Goal: Task Accomplishment & Management: Manage account settings

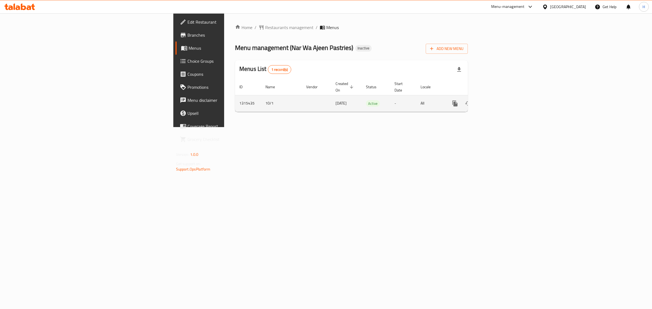
click at [497, 100] on icon "enhanced table" at bounding box center [494, 103] width 7 height 7
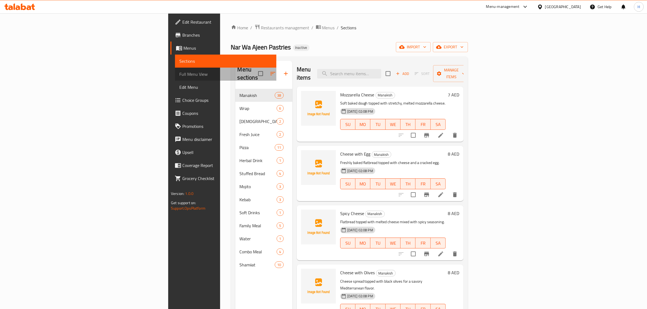
click at [179, 73] on span "Full Menu View" at bounding box center [225, 74] width 93 height 7
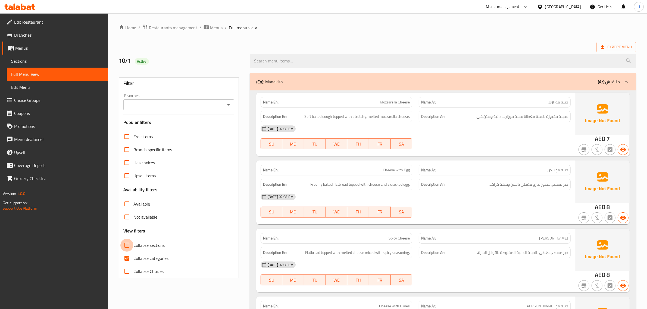
click at [129, 248] on input "Collapse sections" at bounding box center [126, 245] width 13 height 13
checkbox input "true"
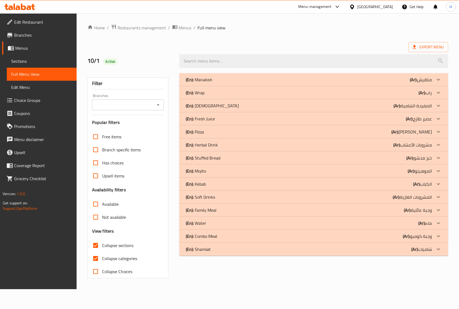
click at [22, 30] on link "Branches" at bounding box center [39, 35] width 74 height 13
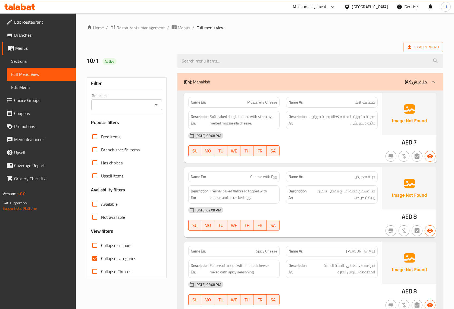
click at [94, 248] on input "Collapse sections" at bounding box center [94, 245] width 13 height 13
checkbox input "true"
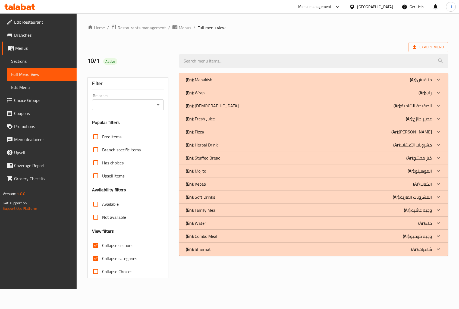
click at [213, 119] on p "(En): Fresh Juice" at bounding box center [200, 118] width 29 height 7
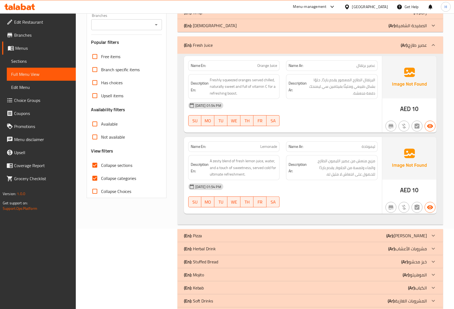
scroll to position [68, 0]
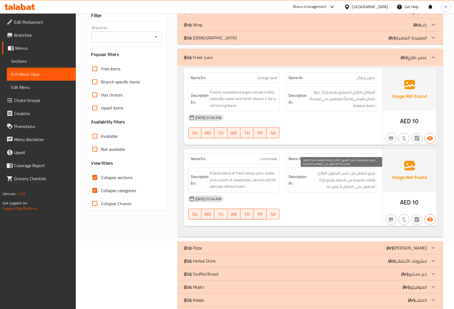
click at [362, 178] on span "مزيج منعش من عصير الليمون الطازج والماء ولمسة من الحلاوة، يقدم باردًا للحصول عل…" at bounding box center [341, 180] width 67 height 20
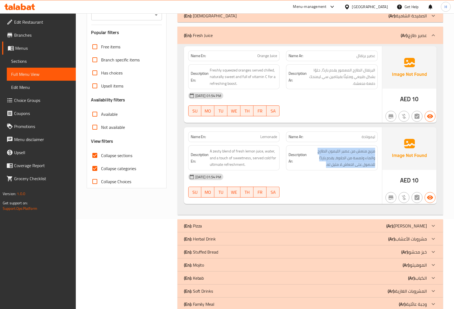
scroll to position [102, 0]
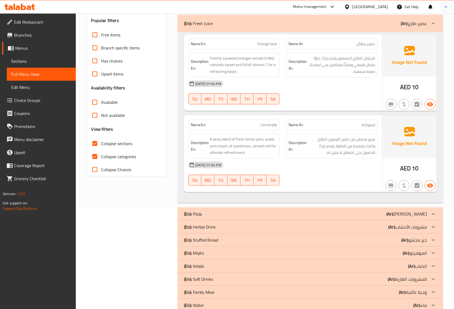
click at [150, 249] on div "Filter Branches Branches Popular filters Free items Branch specific items Has c…" at bounding box center [128, 154] width 91 height 373
click at [354, 227] on div "(En): Herbal Drink (Ar): مشروبات الأعشاب" at bounding box center [305, 226] width 243 height 7
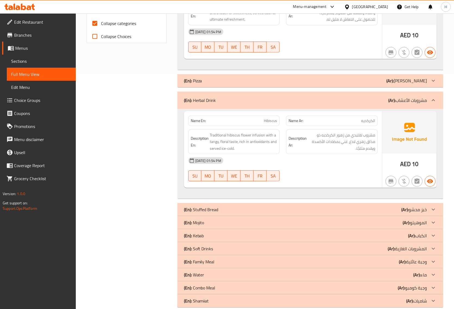
scroll to position [245, 0]
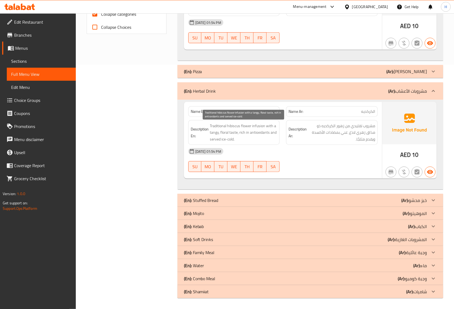
click at [257, 127] on span "Traditional hibiscus flower infusion with a tangy, floral taste, rich in antiox…" at bounding box center [243, 132] width 67 height 20
copy span "infusion"
click at [431, 213] on icon at bounding box center [433, 213] width 7 height 7
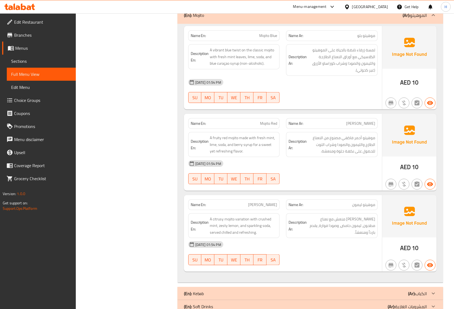
scroll to position [415, 0]
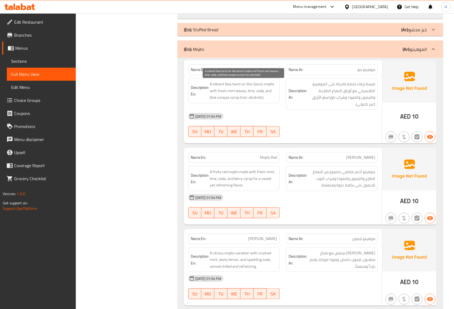
click at [251, 94] on span "A vibrant blue twist on the classic mojito with fresh mint leaves, lime, soda, …" at bounding box center [243, 91] width 67 height 20
copy span "lime"
click at [265, 70] on span "Mojito Blue" at bounding box center [268, 70] width 18 height 6
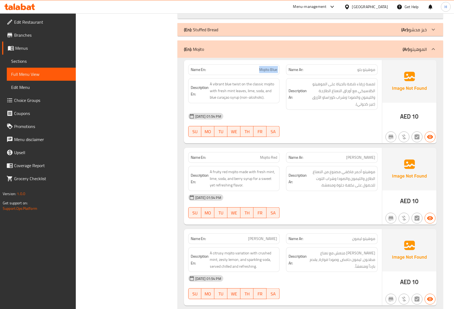
click at [265, 70] on span "Mojito Blue" at bounding box center [268, 70] width 18 height 6
copy span "Mojito Blue"
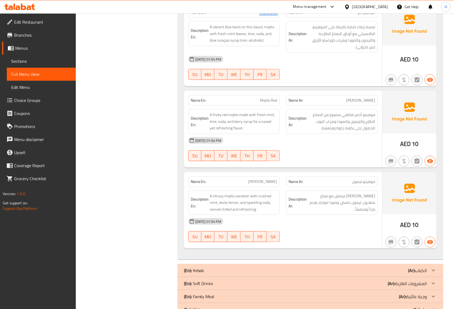
scroll to position [483, 0]
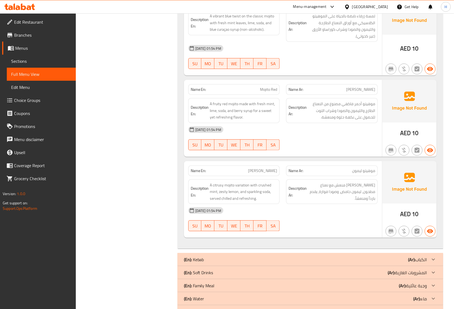
click at [268, 90] on span "Mojito Red" at bounding box center [268, 90] width 17 height 6
copy span "Mojito Red"
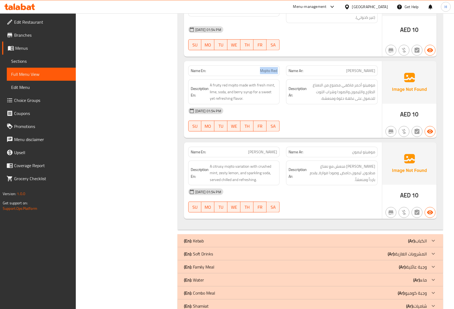
scroll to position [517, 0]
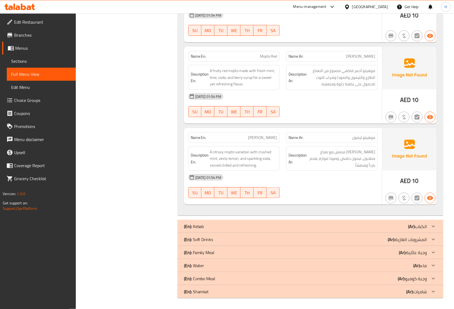
click at [360, 137] on span "موهيتو ليمون" at bounding box center [363, 138] width 23 height 6
drag, startPoint x: 360, startPoint y: 137, endPoint x: 380, endPoint y: 149, distance: 23.1
click at [360, 137] on span "موهيتو ليمون" at bounding box center [363, 138] width 23 height 6
drag, startPoint x: 233, startPoint y: 240, endPoint x: 242, endPoint y: 242, distance: 9.9
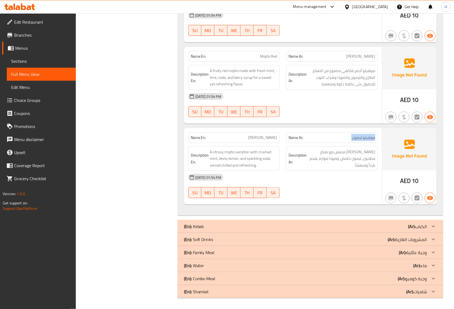
click at [233, 240] on div "(En): Soft Drinks (Ar): المشروبات الغازية" at bounding box center [305, 239] width 243 height 7
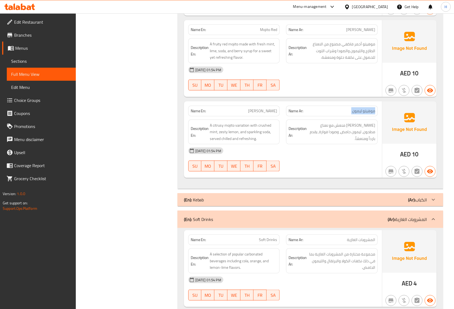
scroll to position [620, 0]
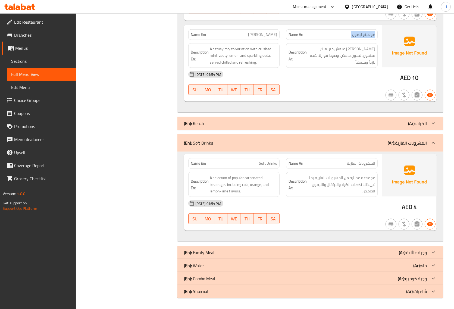
click at [272, 264] on div "(En): Water (Ar): ماء" at bounding box center [305, 265] width 243 height 7
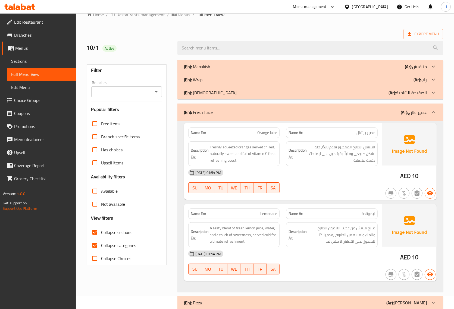
scroll to position [0, 0]
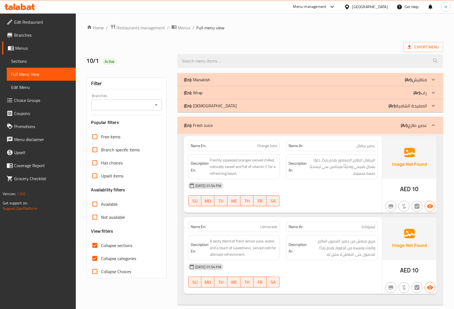
click at [330, 82] on div "(En): Manakish (Ar): مناقيش" at bounding box center [305, 79] width 243 height 7
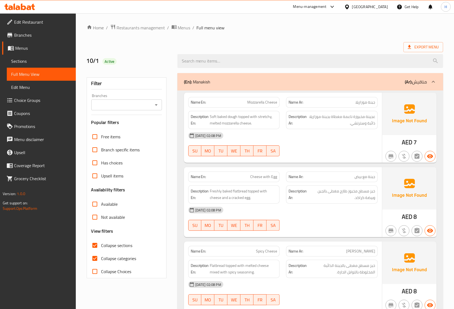
click at [135, 54] on div "10/1 Active" at bounding box center [128, 61] width 91 height 24
click at [136, 53] on div "10/1 Active" at bounding box center [128, 61] width 91 height 24
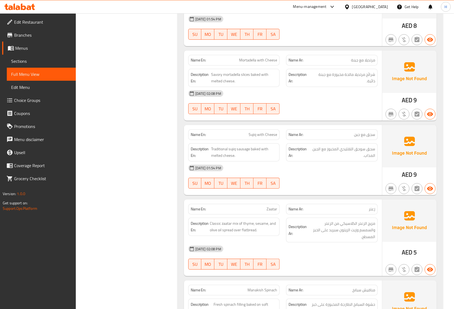
scroll to position [1862, 0]
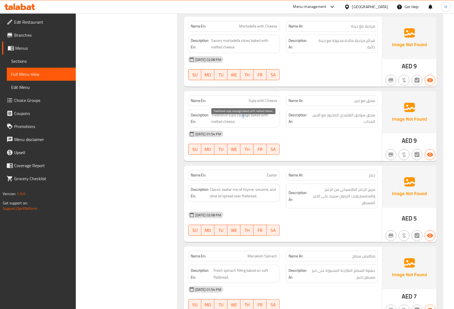
click at [244, 121] on span "Traditional sujiq sausage baked with melted cheese." at bounding box center [244, 118] width 66 height 13
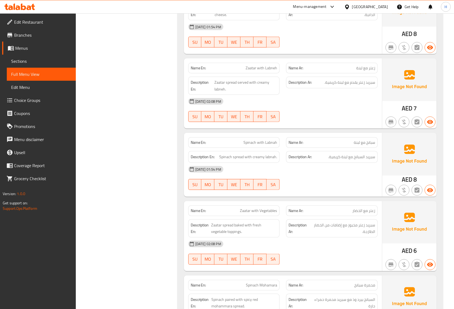
scroll to position [2303, 0]
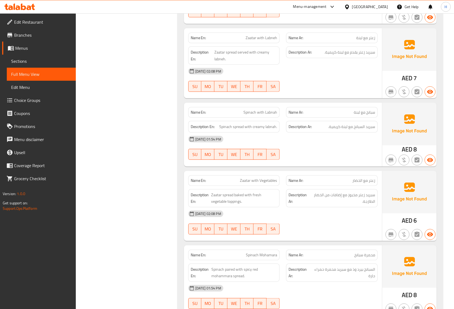
click at [264, 115] on span "Spinach with Labnah" at bounding box center [260, 112] width 34 height 6
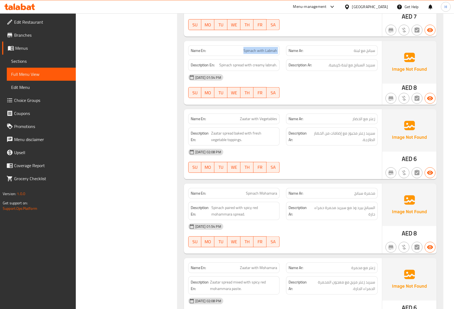
scroll to position [2405, 0]
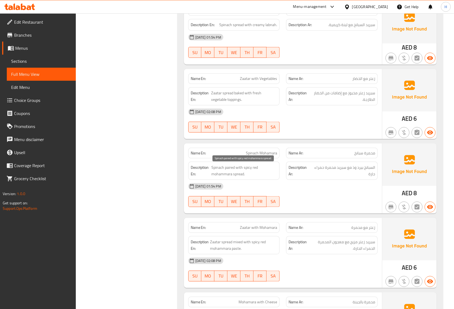
click at [226, 167] on span "Spinach paired with spicy red mohammara spread." at bounding box center [244, 170] width 66 height 13
click at [265, 156] on span "Spinach Mohamara" at bounding box center [261, 153] width 31 height 6
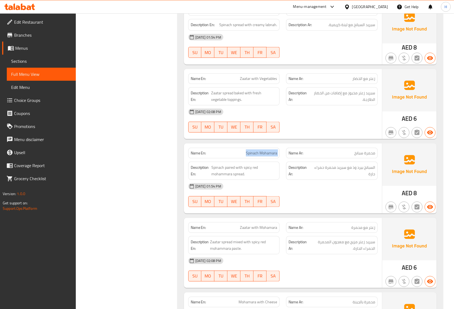
click at [265, 156] on span "Spinach Mohamara" at bounding box center [261, 153] width 31 height 6
copy span "Spinach Mohamara"
click at [261, 228] on span "Zaatar with Mohamara" at bounding box center [258, 228] width 37 height 6
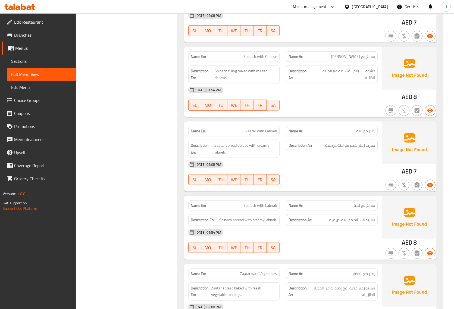
scroll to position [2201, 0]
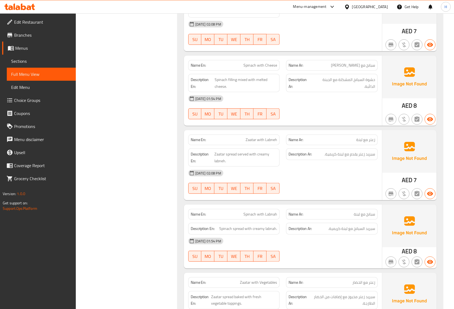
click at [248, 141] on span "Zaatar with Labneh" at bounding box center [260, 140] width 31 height 6
copy span "Zaatar"
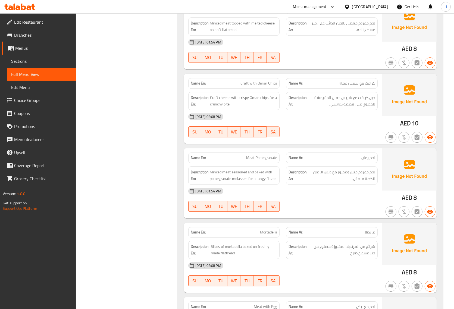
scroll to position [1392, 0]
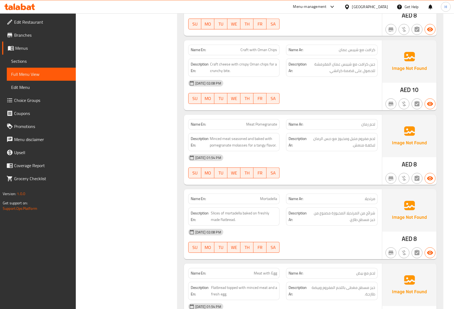
click at [267, 200] on span "Mortadella" at bounding box center [268, 199] width 17 height 6
copy span "Mortadella"
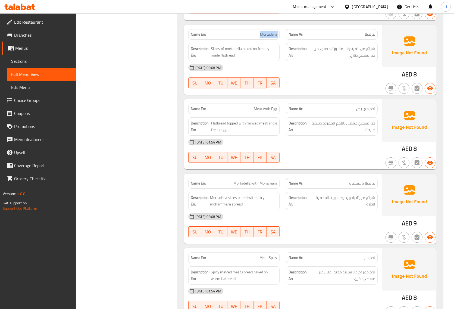
scroll to position [1561, 0]
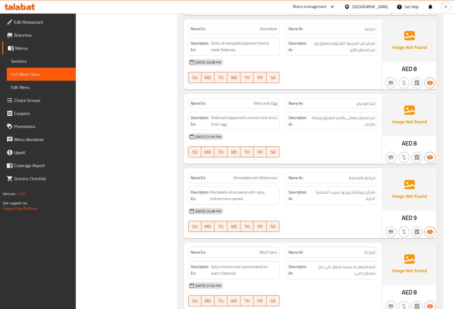
click at [257, 181] on span "Mortadella with Mohamara" at bounding box center [255, 178] width 44 height 6
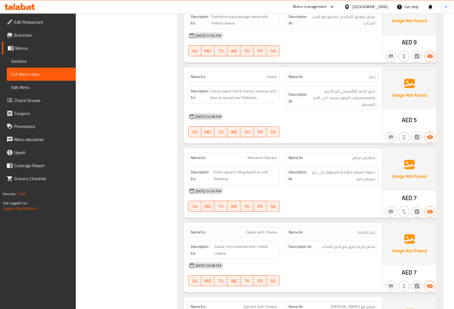
scroll to position [1969, 0]
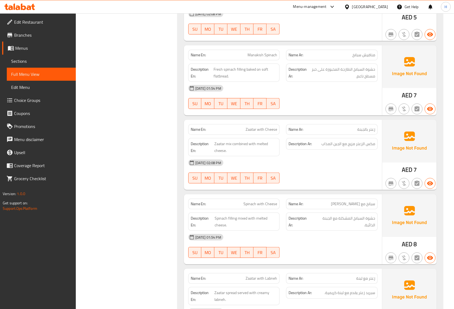
scroll to position [2078, 0]
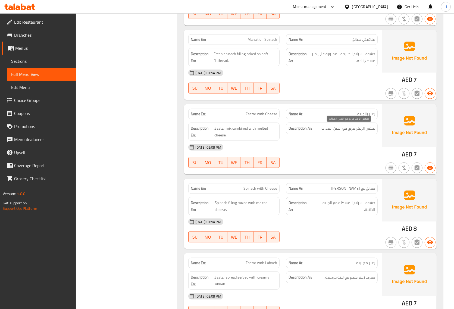
click at [357, 127] on span "مكس الزعتر مزيج مع الجبن المذاب" at bounding box center [348, 128] width 54 height 7
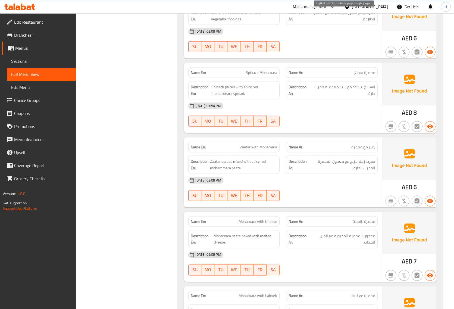
scroll to position [2485, 0]
click at [360, 149] on span "زعتر مع محمرة" at bounding box center [363, 147] width 24 height 6
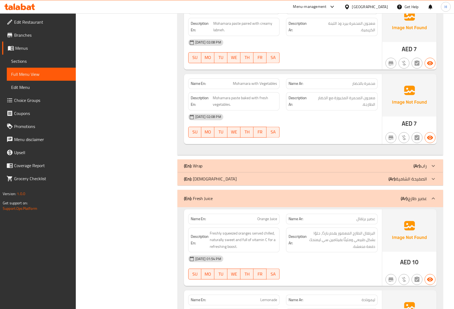
scroll to position [2738, 0]
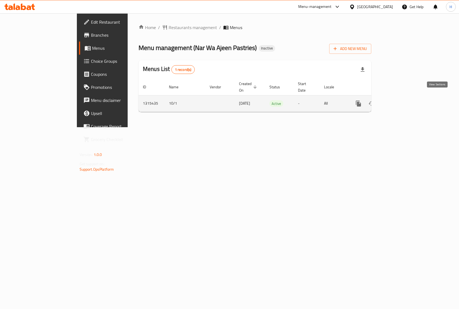
click at [401, 100] on icon "enhanced table" at bounding box center [397, 103] width 7 height 7
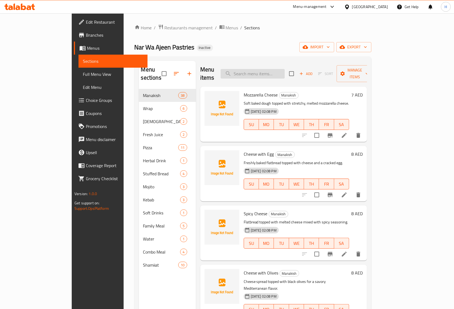
click at [272, 71] on input "search" at bounding box center [252, 74] width 64 height 10
paste input "infusion"
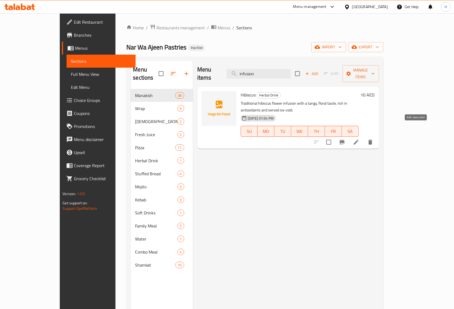
type input "infusion"
click at [359, 139] on icon at bounding box center [356, 142] width 7 height 7
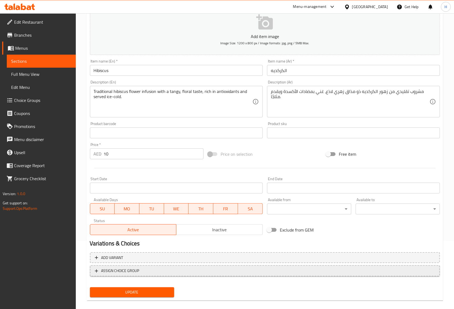
scroll to position [74, 0]
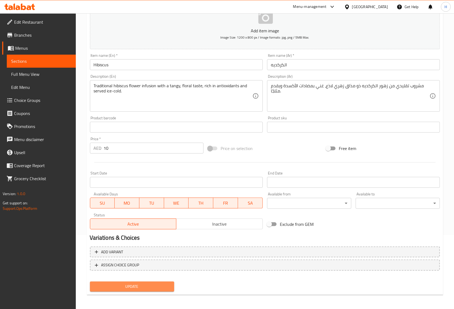
click at [144, 286] on span "Update" at bounding box center [131, 286] width 75 height 7
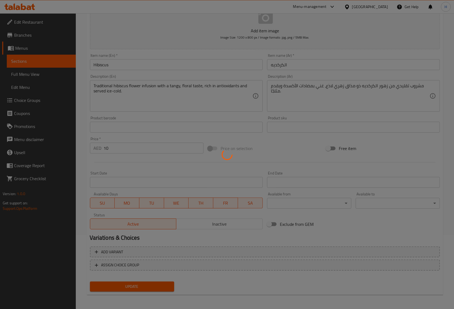
scroll to position [0, 0]
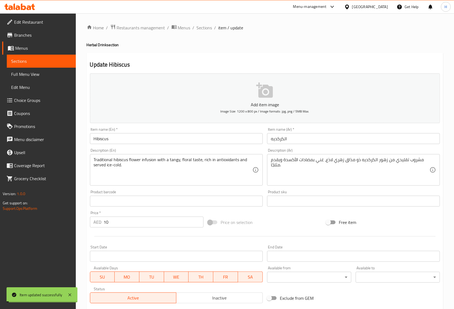
drag, startPoint x: 203, startPoint y: 27, endPoint x: 218, endPoint y: 35, distance: 16.9
click at [203, 27] on span "Sections" at bounding box center [204, 27] width 15 height 7
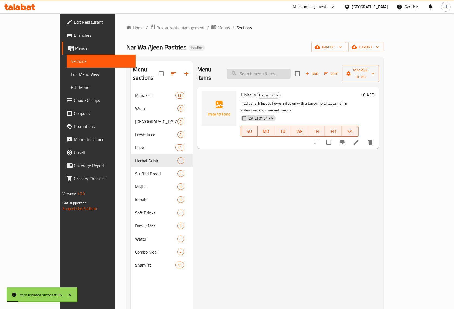
click at [265, 69] on input "search" at bounding box center [258, 74] width 64 height 10
paste input "Mojito Blue"
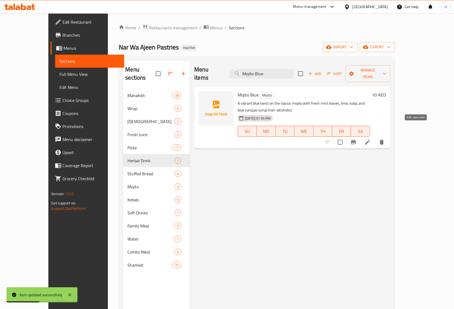
type input "Mojito Blue"
click at [370, 140] on icon at bounding box center [367, 142] width 5 height 5
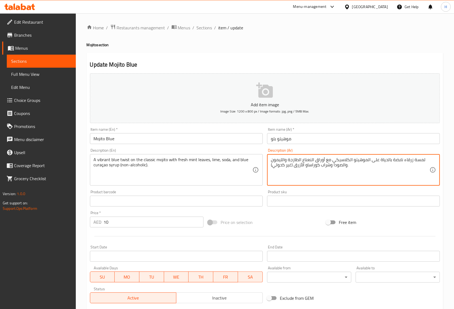
drag, startPoint x: 283, startPoint y: 159, endPoint x: 268, endPoint y: 158, distance: 15.2
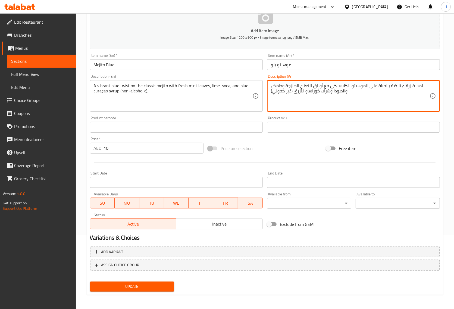
type textarea "لمسة زرقاء نابضة بالحياة على الموهيتو الكلاسيكي مع أوراق النعناع الطازجة وحامض …"
click at [123, 287] on span "Update" at bounding box center [131, 286] width 75 height 7
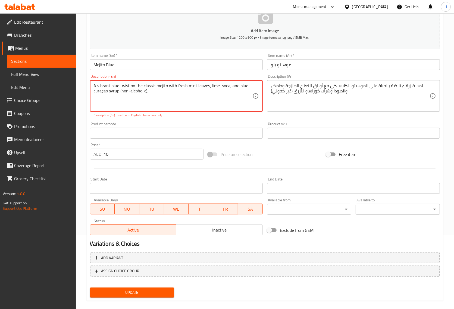
click at [103, 90] on textarea "A vibrant blue twist on the classic mojito with fresh mint leaves, lime, soda, …" at bounding box center [173, 96] width 159 height 26
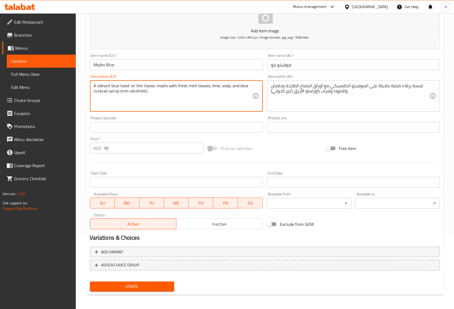
type textarea "A vibrant blue twist on the classic mojito with fresh mint leaves, lime, soda, …"
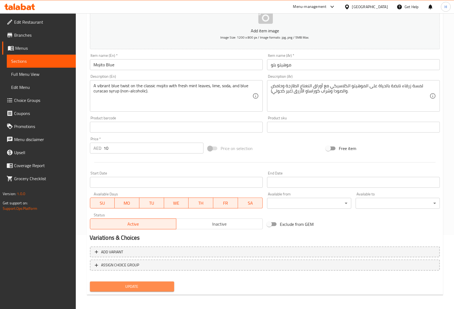
click at [152, 286] on span "Update" at bounding box center [131, 286] width 75 height 7
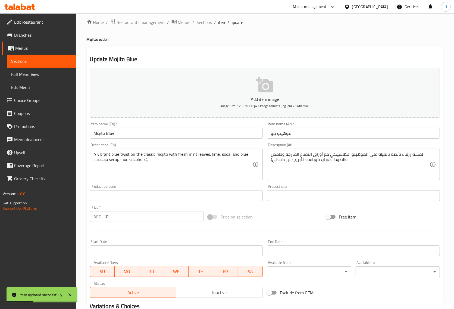
scroll to position [0, 0]
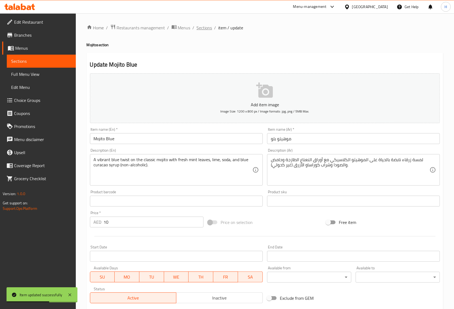
click at [203, 29] on span "Sections" at bounding box center [204, 27] width 15 height 7
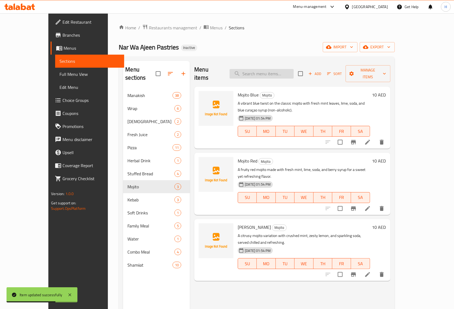
click at [269, 69] on input "search" at bounding box center [261, 74] width 64 height 10
paste input "Mojito Red"
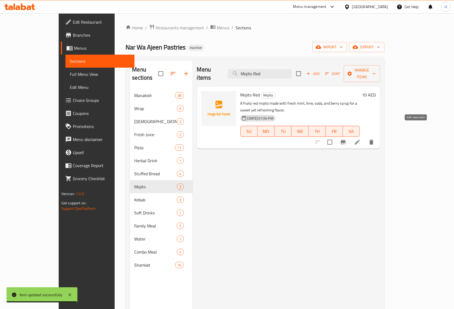
type input "Mojito Red"
click at [360, 139] on icon at bounding box center [357, 142] width 7 height 7
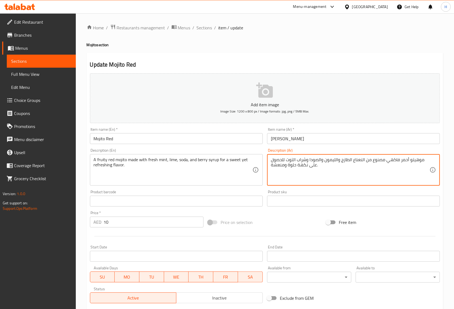
drag, startPoint x: 324, startPoint y: 159, endPoint x: 346, endPoint y: 168, distance: 24.3
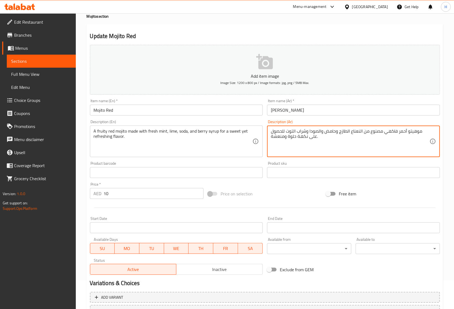
scroll to position [74, 0]
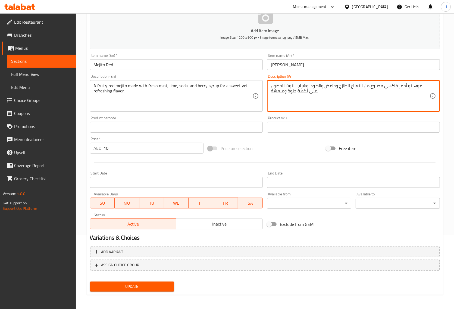
type textarea "موهيتو أحمر فاكهي مصنوع من النعناع الطازج وحامض والصودا وشراب التوت للحصول على …"
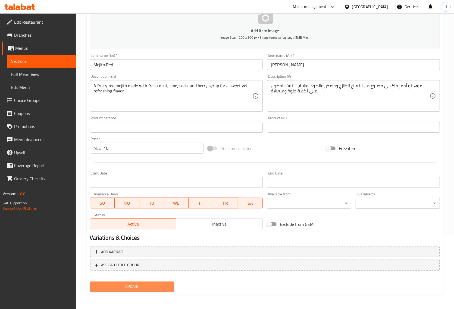
click at [107, 286] on span "Update" at bounding box center [131, 286] width 75 height 7
drag, startPoint x: 123, startPoint y: 286, endPoint x: 168, endPoint y: 218, distance: 81.1
click at [123, 286] on span "Update" at bounding box center [131, 286] width 75 height 7
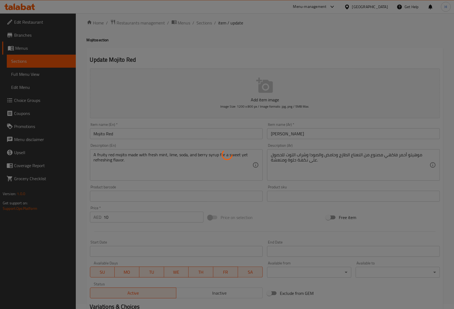
scroll to position [0, 0]
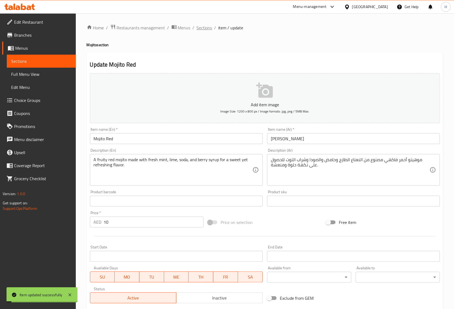
click at [204, 29] on span "Sections" at bounding box center [204, 27] width 15 height 7
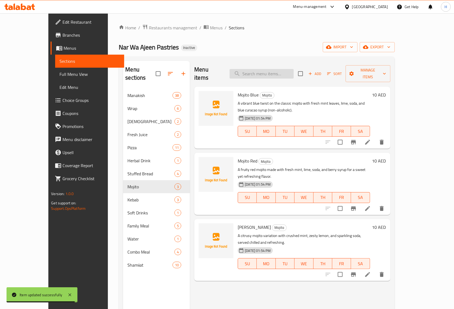
click at [269, 69] on input "search" at bounding box center [261, 74] width 64 height 10
paste input "Spinach Mohamara"
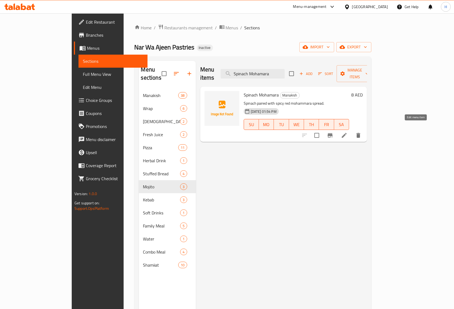
type input "Spinach Mohamara"
click at [347, 132] on icon at bounding box center [344, 135] width 7 height 7
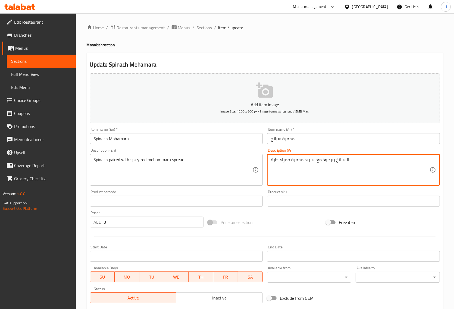
drag, startPoint x: 322, startPoint y: 161, endPoint x: 334, endPoint y: 161, distance: 12.2
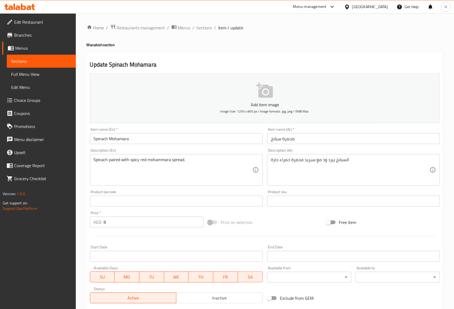
click at [322, 159] on textarea "السبانخ بيرد وذ مع سبريد محمرة حمراء حارة" at bounding box center [350, 170] width 159 height 26
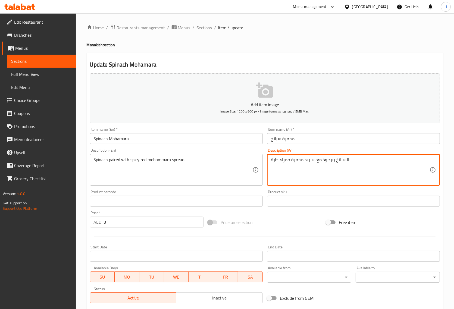
drag, startPoint x: 322, startPoint y: 160, endPoint x: 334, endPoint y: 160, distance: 12.0
click at [334, 160] on textarea "السبانخ بيرد وذ مع سبريد محمرة حمراء حارة" at bounding box center [350, 170] width 159 height 26
paste textarea "مصحوبه مع"
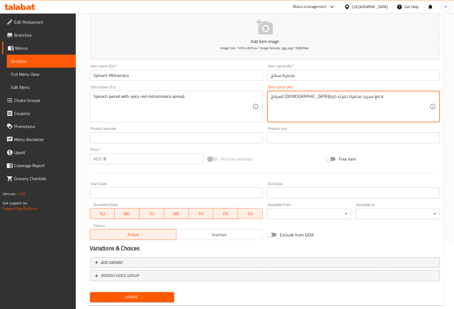
scroll to position [74, 0]
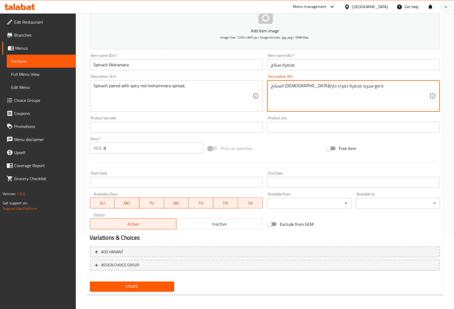
type textarea "السبانخ [DEMOGRAPHIC_DATA]ه مع سبريد محمرة حمراء حارة"
click at [168, 286] on span "Update" at bounding box center [131, 286] width 75 height 7
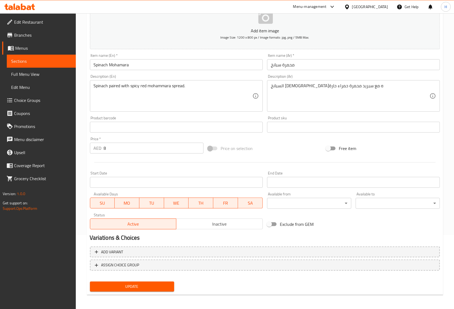
click at [120, 286] on span "Update" at bounding box center [131, 286] width 75 height 7
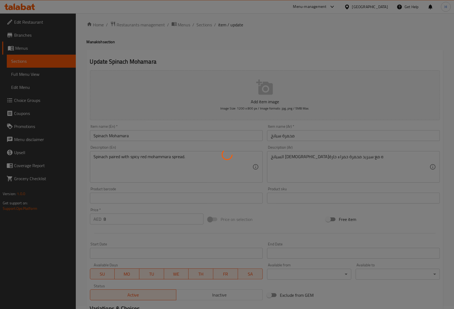
scroll to position [0, 0]
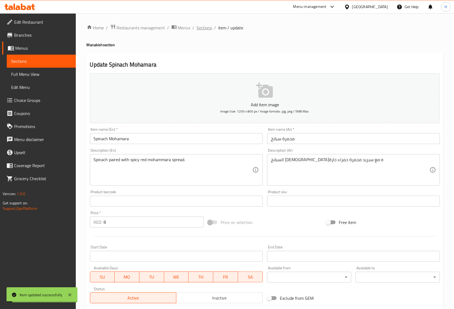
click at [205, 27] on span "Sections" at bounding box center [204, 27] width 15 height 7
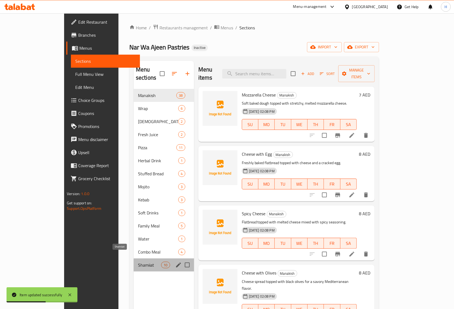
click at [138, 261] on span "Shamiiat" at bounding box center [149, 264] width 23 height 7
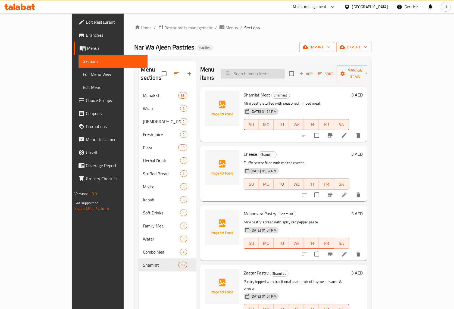
click at [261, 70] on input "search" at bounding box center [252, 74] width 64 height 10
paste input "Akkawi Cheese"
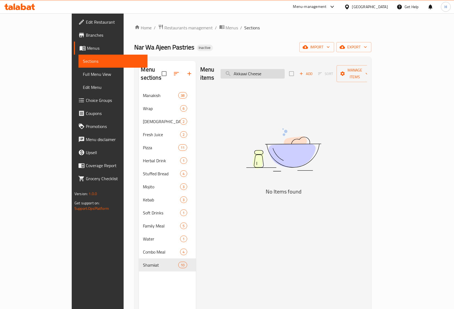
click at [269, 73] on input "Akkawi Cheese" at bounding box center [252, 74] width 64 height 10
paste input "Mortadella"
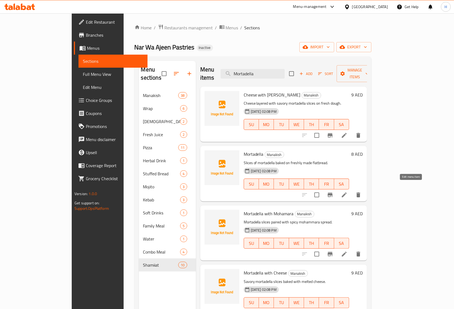
type input "Mortadella"
click at [346, 192] on icon at bounding box center [344, 194] width 5 height 5
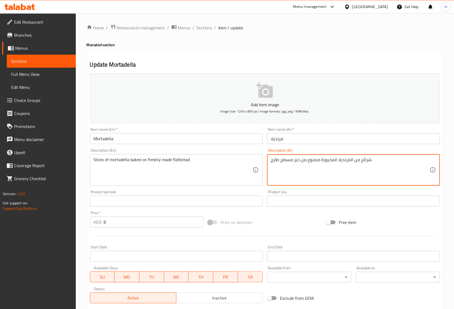
click at [319, 160] on textarea "شرائح من المرتديلا المخبوزة مصنوع من خبز مسطح طازج." at bounding box center [350, 170] width 159 height 26
drag, startPoint x: 300, startPoint y: 159, endPoint x: 320, endPoint y: 160, distance: 19.3
click at [320, 160] on textarea "شرائح من المرتديلا المخبوزة على مصنوع من خبز مسطح طازج." at bounding box center [350, 170] width 159 height 26
drag, startPoint x: 280, startPoint y: 161, endPoint x: 319, endPoint y: 185, distance: 46.3
click at [280, 162] on textarea "شرائح من المرتديلا المخبوزة على خبز مسطح طازج." at bounding box center [350, 170] width 159 height 26
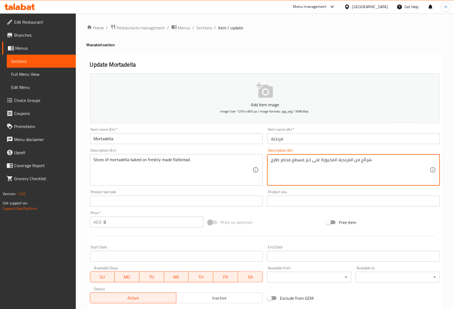
type textarea "شرائح من المرتديلا المخبوزة على خبز مسطح محضر طازج."
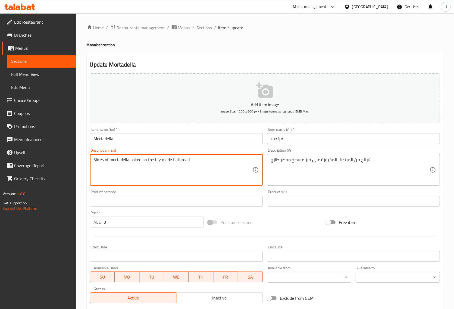
drag, startPoint x: 143, startPoint y: 160, endPoint x: 196, endPoint y: 161, distance: 53.0
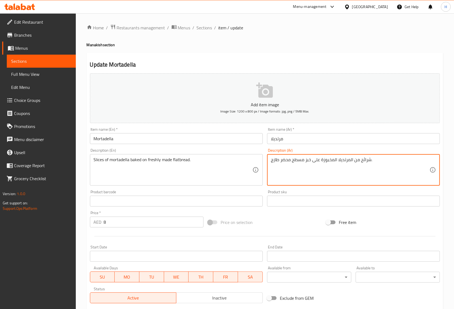
drag, startPoint x: 302, startPoint y: 159, endPoint x: 270, endPoint y: 162, distance: 31.9
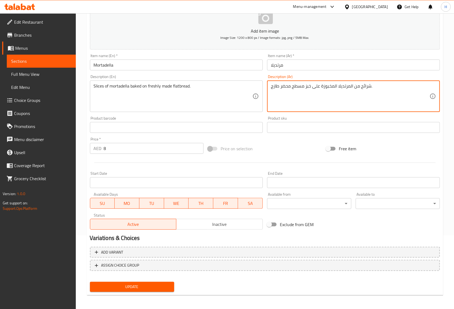
scroll to position [74, 0]
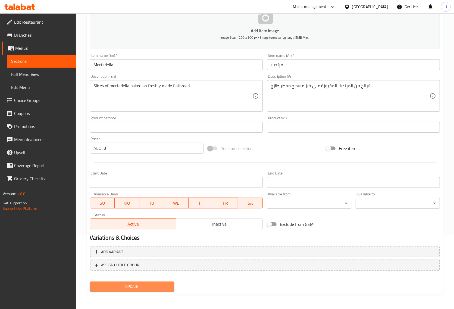
click at [138, 287] on span "Update" at bounding box center [131, 286] width 75 height 7
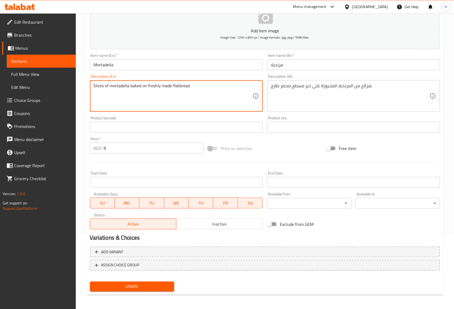
click at [156, 283] on span "Update" at bounding box center [131, 286] width 75 height 7
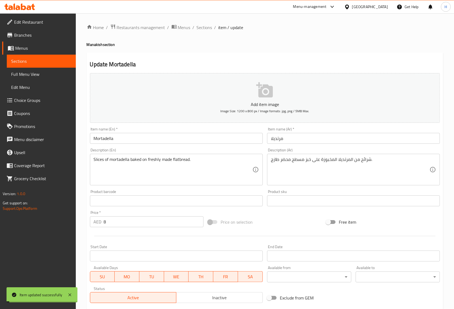
scroll to position [0, 0]
click at [204, 26] on span "Sections" at bounding box center [204, 27] width 15 height 7
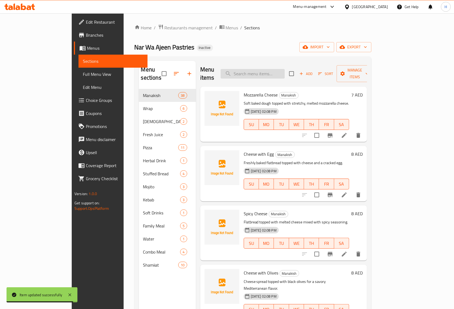
click at [265, 69] on input "search" at bounding box center [252, 74] width 64 height 10
paste input "Mortadella with Cheese"
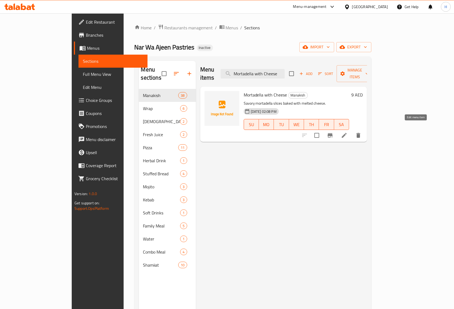
type input "Mortadella with Cheese"
click at [347, 132] on icon at bounding box center [344, 135] width 7 height 7
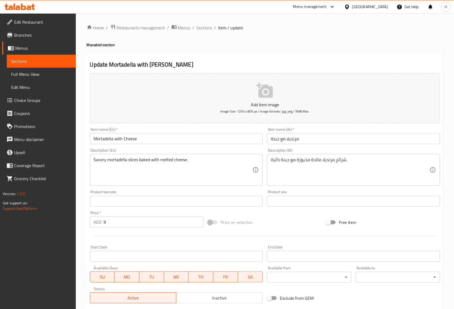
click at [140, 139] on input "Mortadella with Cheese" at bounding box center [176, 138] width 173 height 11
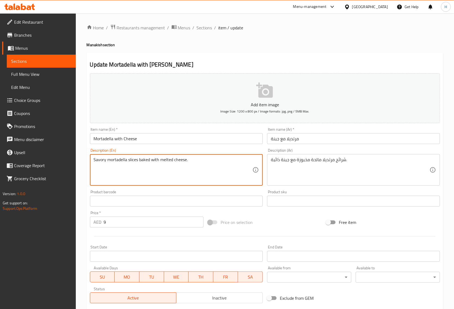
click at [165, 159] on textarea "Savory mortadella slices baked with melted cheese." at bounding box center [173, 170] width 159 height 26
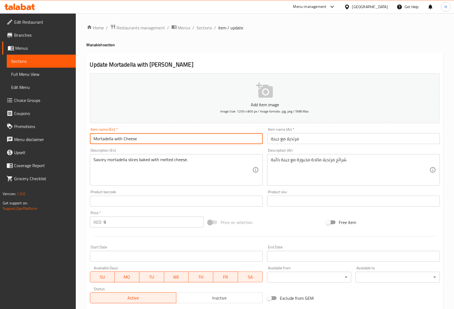
drag, startPoint x: 124, startPoint y: 140, endPoint x: 172, endPoint y: 168, distance: 56.3
click at [125, 142] on input "Mortadella with Cheese" at bounding box center [176, 138] width 173 height 11
click at [123, 139] on input "Mortadella with Cheese" at bounding box center [176, 138] width 173 height 11
paste input "melted"
type input "Mortadella with melted Cheese"
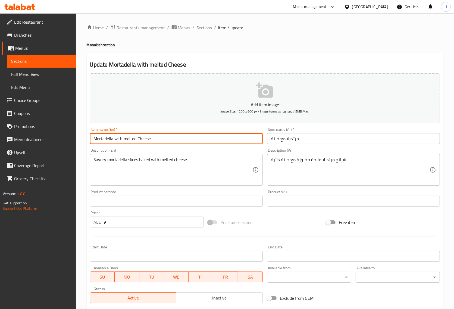
click at [272, 138] on input "مرتديلا مع جبنة" at bounding box center [353, 138] width 173 height 11
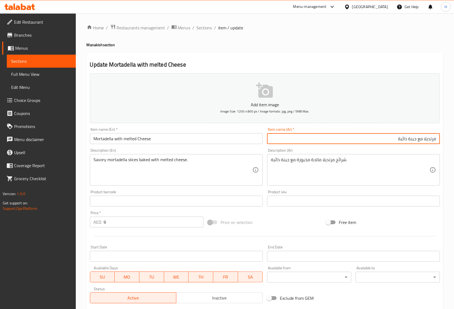
type input "مرتديلا مع جبنة ذائبة"
click at [146, 140] on input "Mortadella with melted Cheese" at bounding box center [176, 138] width 173 height 11
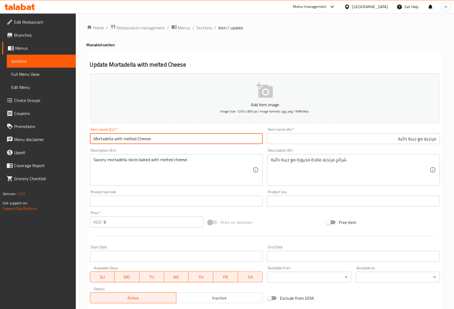
click at [146, 140] on input "Mortadella with melted Cheese" at bounding box center [176, 138] width 173 height 11
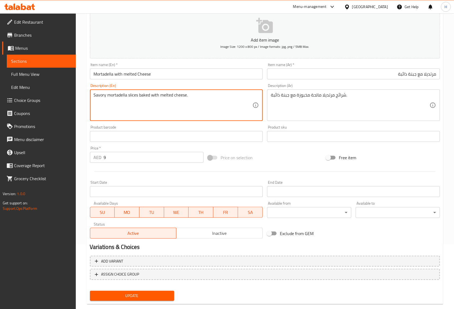
scroll to position [74, 0]
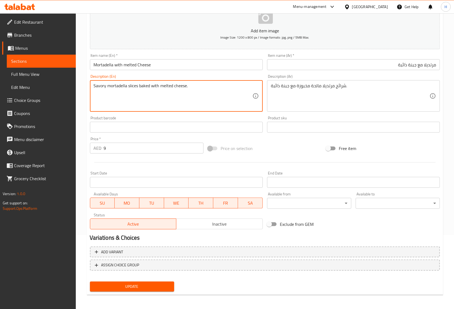
click at [153, 285] on span "Update" at bounding box center [131, 286] width 75 height 7
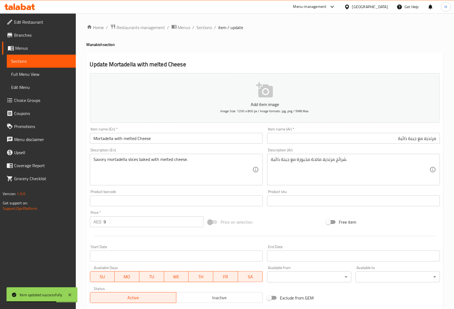
scroll to position [0, 0]
click at [199, 28] on span "Sections" at bounding box center [204, 27] width 15 height 7
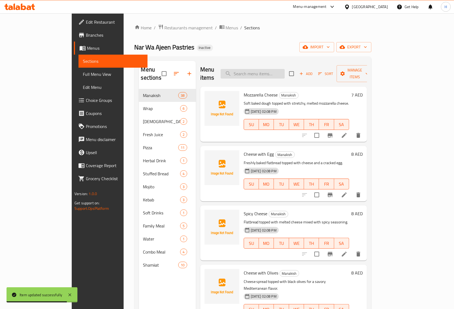
click at [269, 69] on input "search" at bounding box center [252, 74] width 64 height 10
paste input "Mohamara"
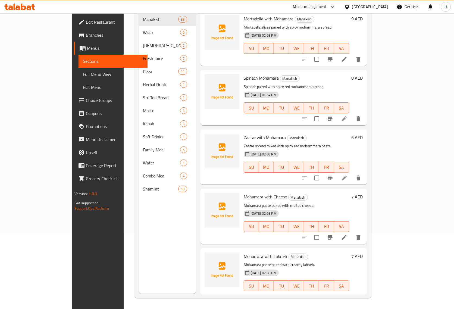
scroll to position [42, 0]
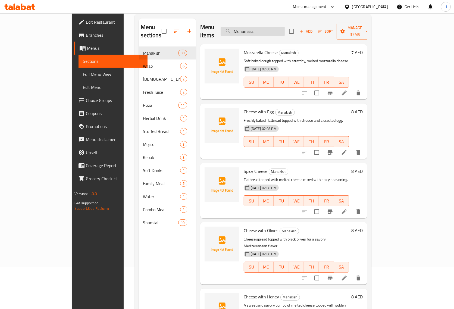
click at [272, 27] on input "Mohamara" at bounding box center [252, 32] width 64 height 10
paste input "rtadella Pastry"
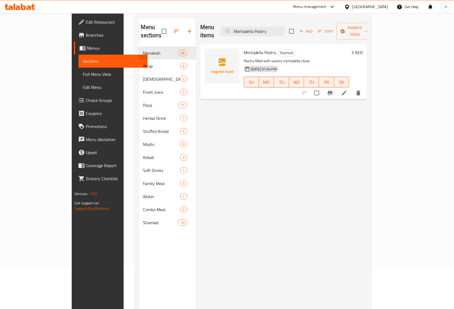
type input "Mortadella Pastry"
click at [352, 89] on li at bounding box center [343, 93] width 15 height 10
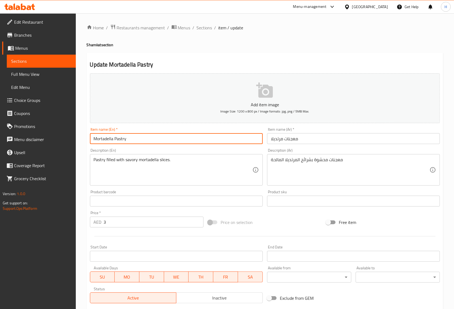
click at [120, 141] on input "Mortadella Pastry" at bounding box center [176, 138] width 173 height 11
paste input "Shamiiat"
click at [196, 140] on input "Mortadella Shamiiat" at bounding box center [176, 138] width 173 height 11
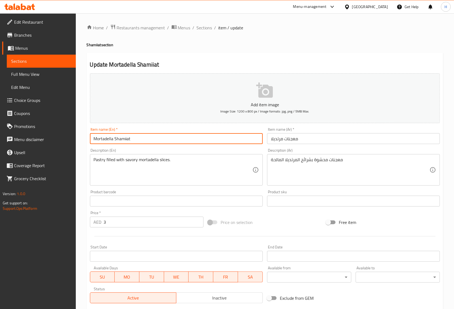
click at [196, 140] on input "Mortadella Shamiiat" at bounding box center [176, 138] width 173 height 11
type input "Mortadella Shamiiat"
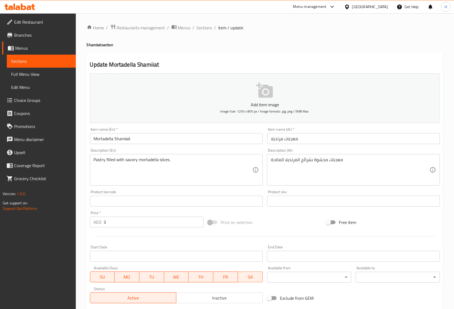
click at [300, 138] on input "معجنات مرتديلا" at bounding box center [353, 138] width 173 height 11
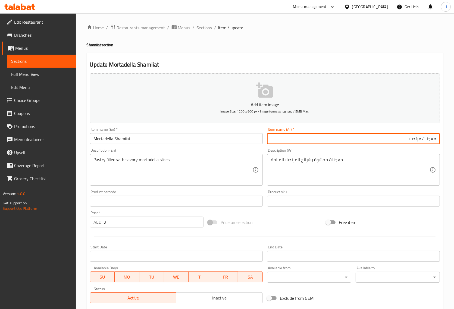
click at [426, 137] on input "معجنات مرتديلا" at bounding box center [353, 138] width 173 height 11
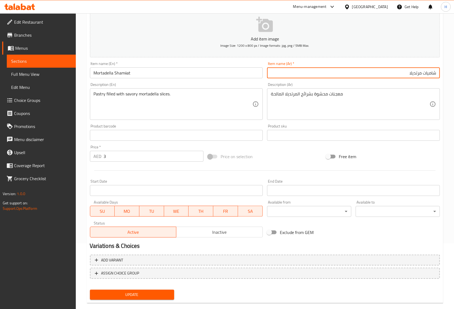
scroll to position [74, 0]
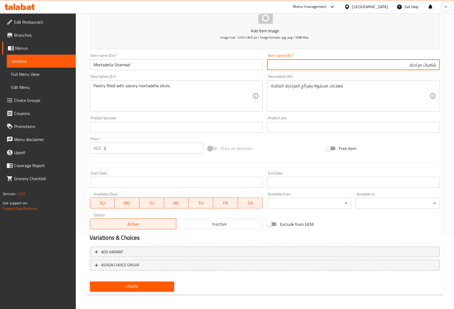
type input "شاميات مرتديلا"
click at [127, 287] on span "Update" at bounding box center [131, 286] width 75 height 7
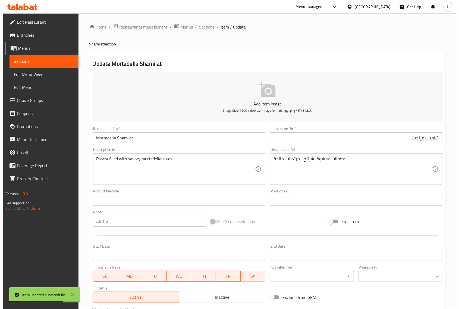
scroll to position [0, 0]
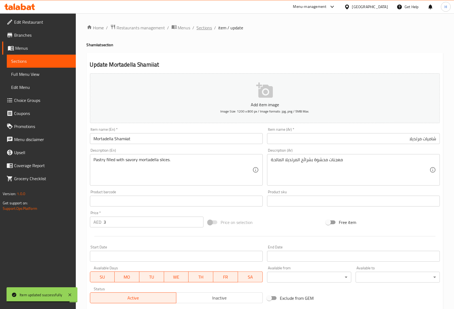
click at [203, 31] on span "Sections" at bounding box center [204, 27] width 15 height 7
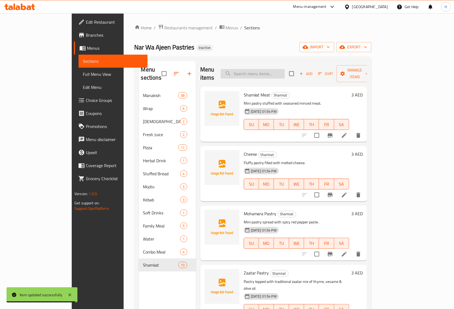
click at [281, 70] on input "search" at bounding box center [252, 74] width 64 height 10
paste input "Mini Pizza"
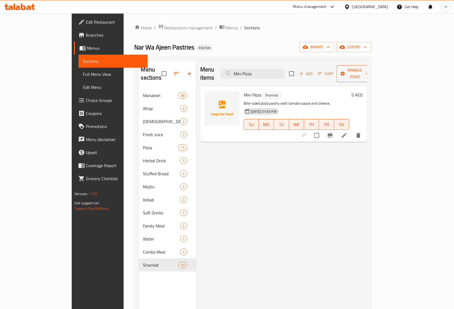
type input "Mini Pizza"
click at [368, 73] on span "Manage items" at bounding box center [355, 74] width 28 height 14
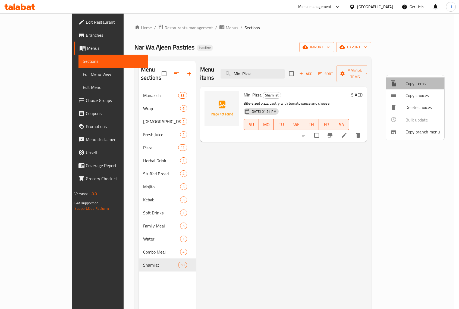
click at [414, 86] on span "Copy items" at bounding box center [422, 83] width 34 height 7
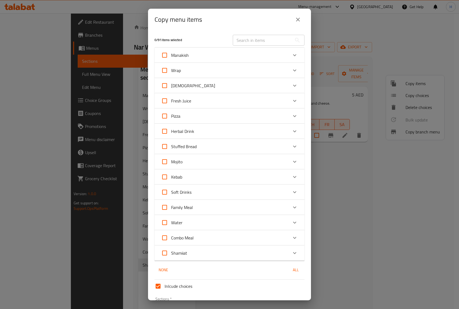
click at [250, 119] on div "Pizza" at bounding box center [224, 115] width 127 height 13
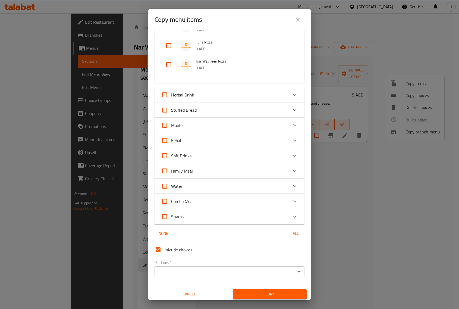
scroll to position [271, 0]
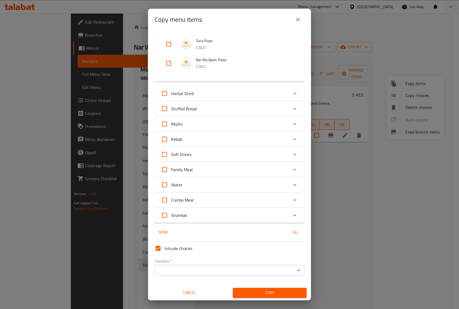
click at [207, 212] on div "Shamiiat" at bounding box center [224, 215] width 127 height 13
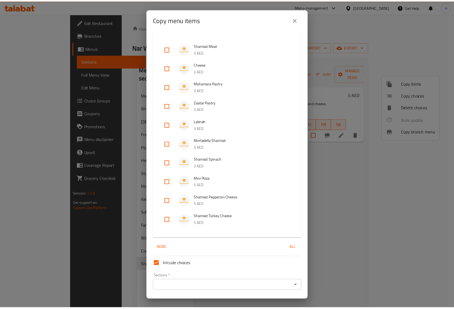
scroll to position [480, 0]
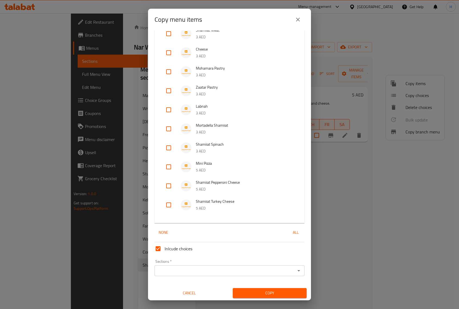
click at [169, 166] on input "checkbox" at bounding box center [168, 166] width 13 height 13
checkbox input "true"
click at [186, 273] on input "Sections   *" at bounding box center [225, 271] width 138 height 8
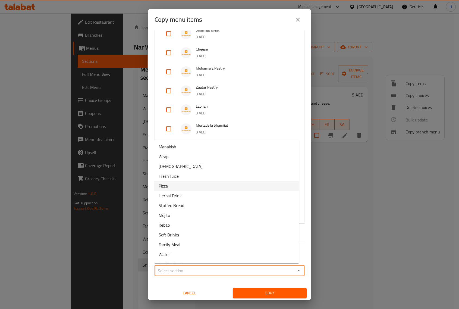
click at [182, 186] on li "Pizza" at bounding box center [226, 186] width 145 height 10
type input "Pizza"
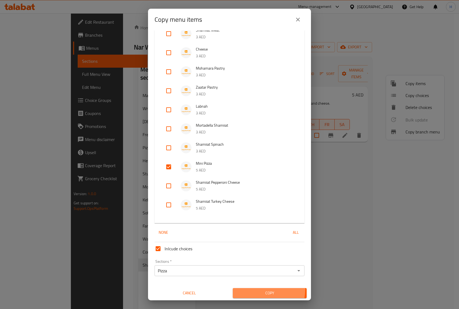
click at [249, 288] on button "Copy" at bounding box center [270, 293] width 74 height 10
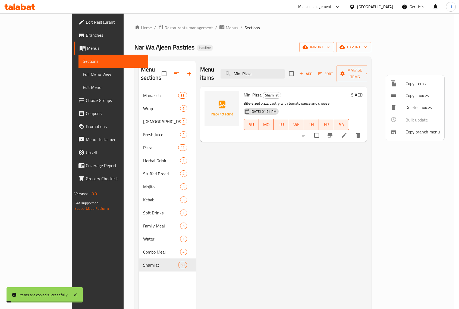
click at [348, 155] on div at bounding box center [229, 154] width 459 height 309
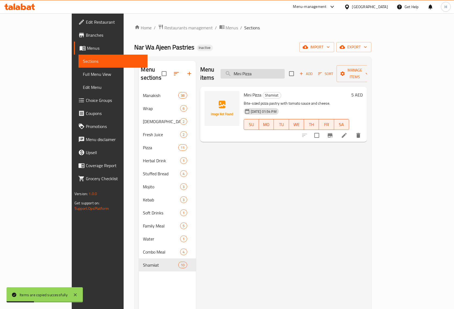
click at [280, 71] on input "Mini Pizza" at bounding box center [252, 74] width 64 height 10
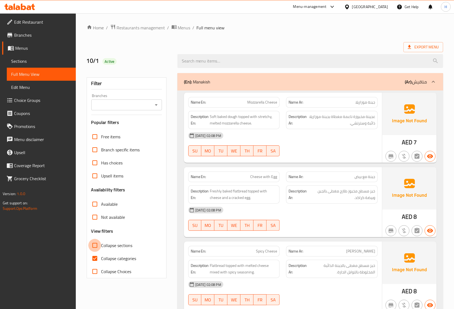
click at [96, 241] on input "Collapse sections" at bounding box center [94, 245] width 13 height 13
checkbox input "true"
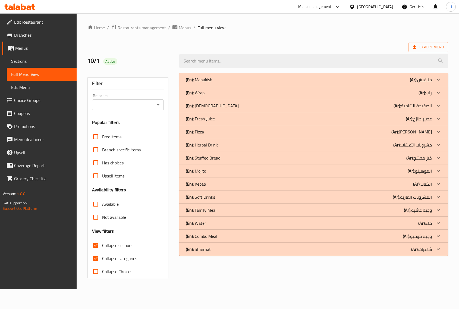
click at [227, 248] on div "(En): Shamiiat (Ar): شاميات" at bounding box center [309, 249] width 246 height 7
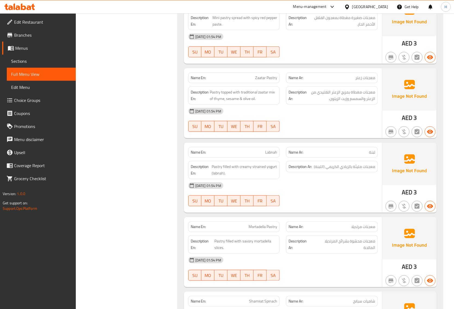
scroll to position [441, 0]
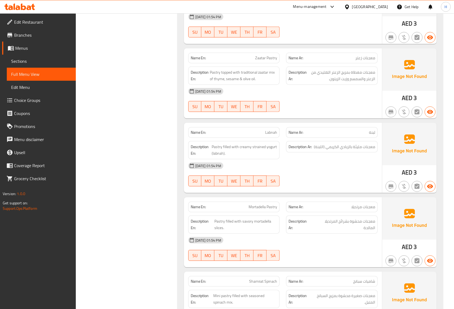
click at [269, 210] on span "Mortadella Pastry" at bounding box center [262, 207] width 29 height 6
copy span "Mortadella Pastry"
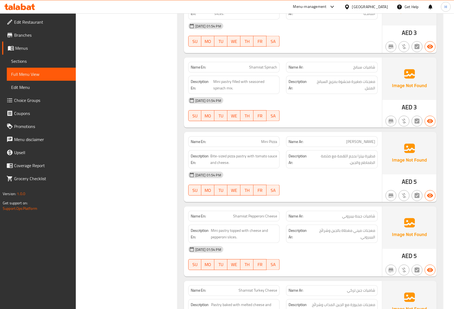
scroll to position [653, 0]
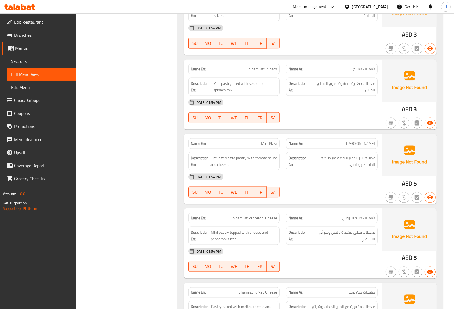
click at [270, 146] on span "Mini Pizza" at bounding box center [269, 144] width 16 height 6
copy span "Mini Pizza"
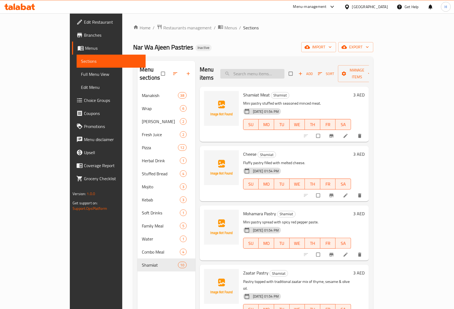
click at [272, 71] on input "search" at bounding box center [252, 74] width 64 height 10
paste input "Mini Pizza"
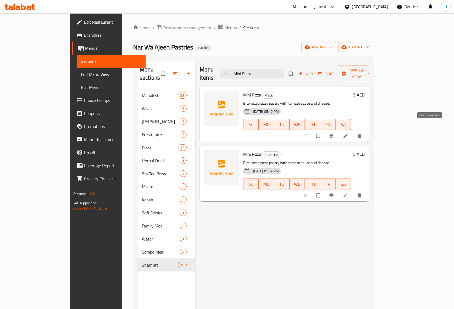
click at [361, 134] on icon "delete" at bounding box center [359, 136] width 3 height 4
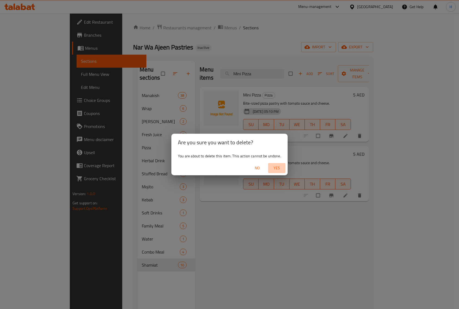
click at [280, 169] on span "Yes" at bounding box center [276, 168] width 13 height 7
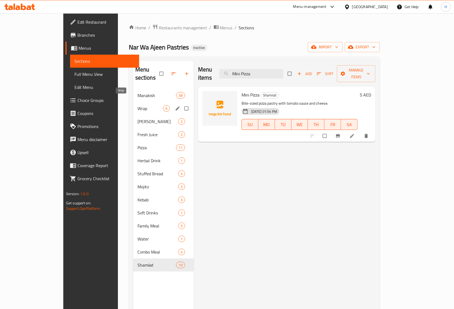
click at [137, 105] on span "Wrap" at bounding box center [150, 108] width 26 height 7
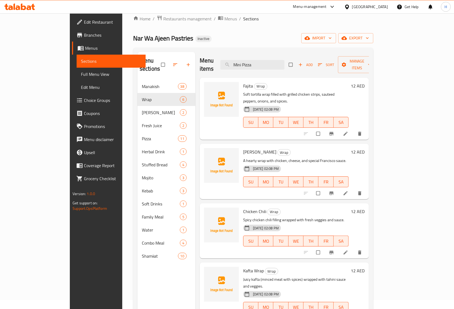
scroll to position [8, 0]
click at [261, 61] on input "Mini Pizza" at bounding box center [252, 66] width 64 height 10
paste input "Sujiq Wrap"
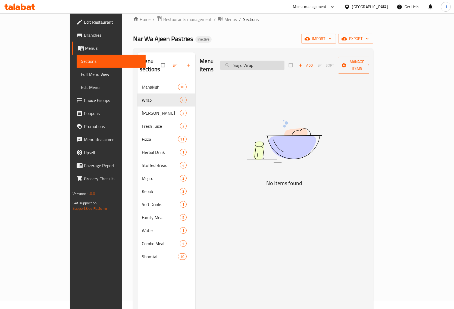
click at [272, 64] on input "Sujiq Wrap" at bounding box center [252, 66] width 64 height 10
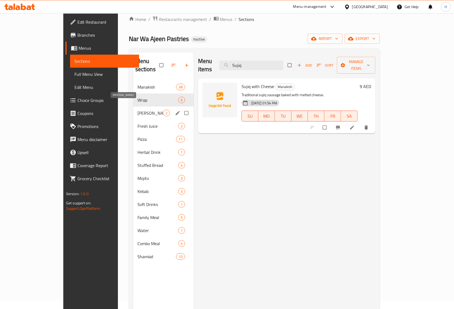
click at [138, 110] on span "[DEMOGRAPHIC_DATA]" at bounding box center [150, 113] width 26 height 7
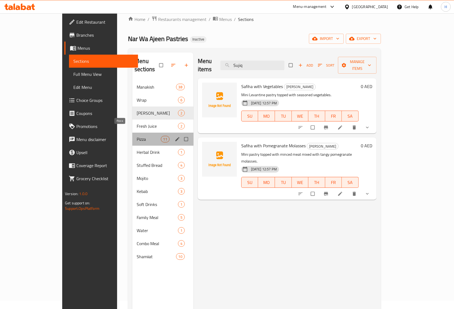
click at [137, 136] on span "Pizza" at bounding box center [149, 139] width 24 height 7
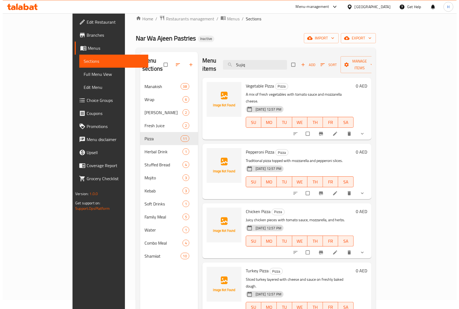
scroll to position [8, 0]
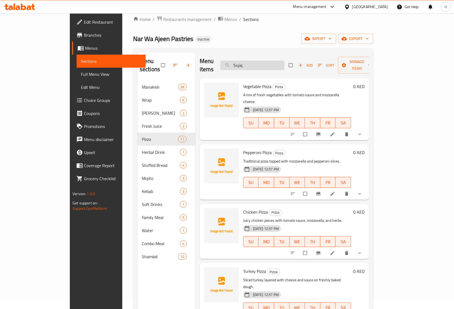
click at [272, 63] on input "Sujiq" at bounding box center [252, 66] width 64 height 10
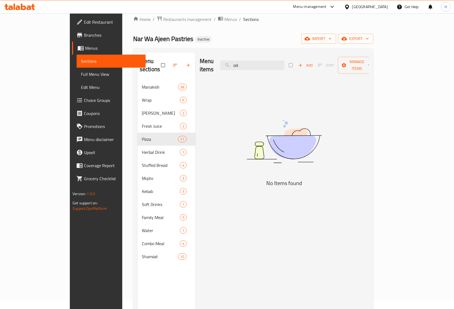
type input "ة"
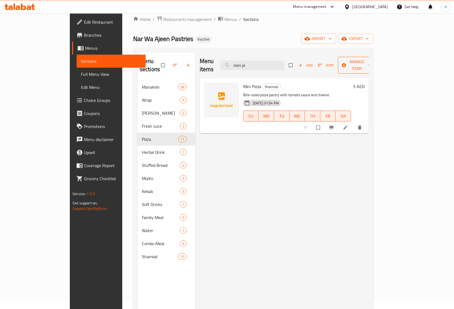
type input "mini pi"
click at [376, 65] on button "Manage items" at bounding box center [357, 65] width 39 height 17
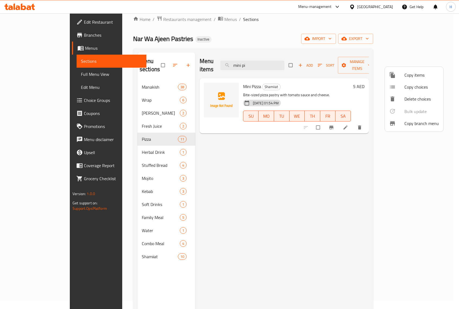
click at [424, 74] on span "Copy items" at bounding box center [421, 75] width 34 height 7
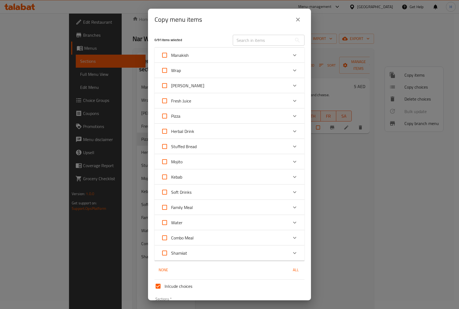
click at [220, 115] on div "Pizza" at bounding box center [224, 115] width 127 height 13
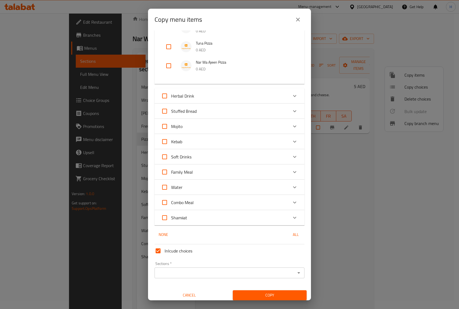
scroll to position [271, 0]
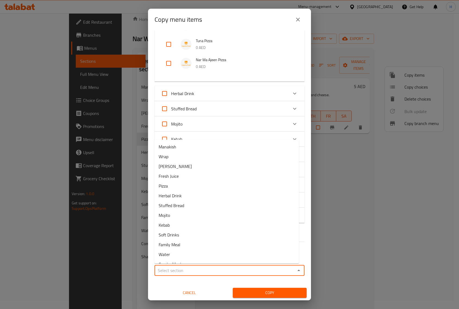
click at [182, 268] on input "Sections   *" at bounding box center [225, 270] width 138 height 8
click at [177, 189] on li "Pizza" at bounding box center [226, 186] width 145 height 10
type input "Pizza"
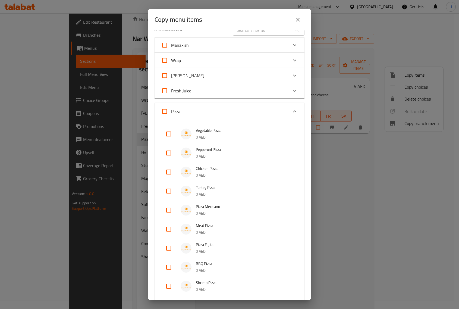
scroll to position [0, 0]
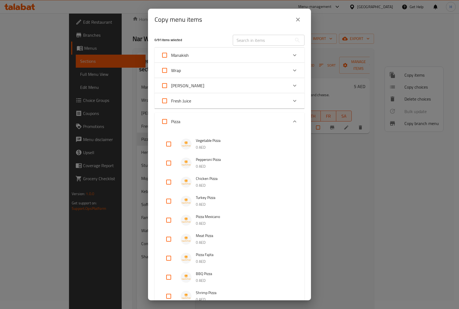
click at [291, 121] on icon "Expand" at bounding box center [294, 121] width 7 height 7
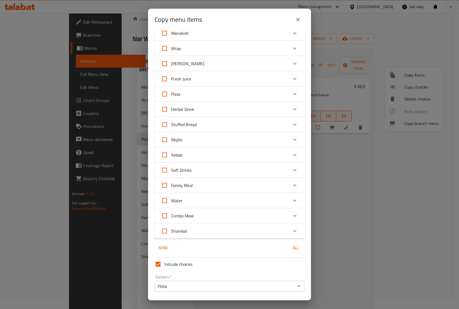
scroll to position [38, 0]
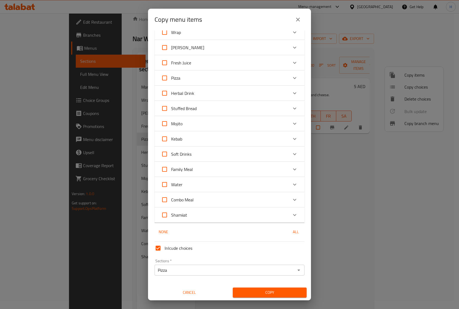
click at [235, 213] on div "Shamiiat" at bounding box center [224, 214] width 127 height 13
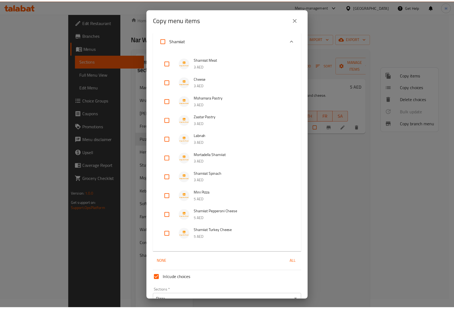
scroll to position [242, 0]
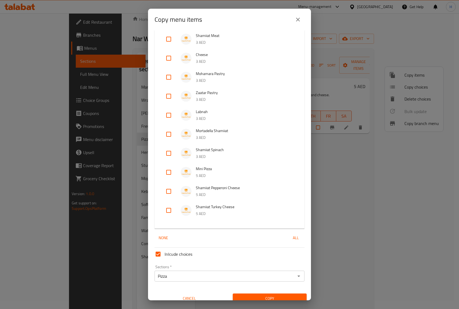
click at [169, 174] on input "checkbox" at bounding box center [168, 172] width 13 height 13
checkbox input "true"
click at [237, 295] on span "Copy" at bounding box center [269, 298] width 65 height 7
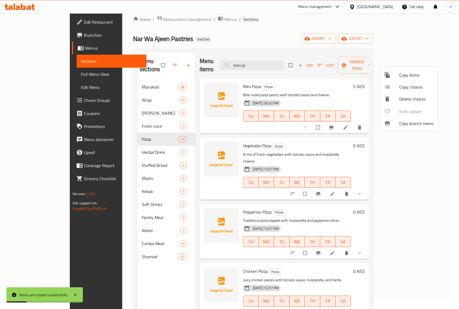
click at [239, 78] on div at bounding box center [229, 154] width 459 height 309
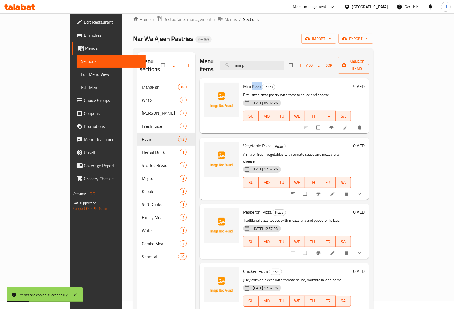
click at [243, 82] on span "Mini Pizza" at bounding box center [252, 86] width 18 height 8
copy h6 "Mini Pizza"
click at [263, 63] on input "mini pi" at bounding box center [252, 66] width 64 height 10
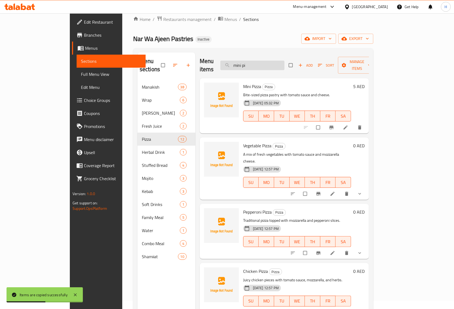
click at [263, 63] on input "mini pi" at bounding box center [252, 66] width 64 height 10
paste input "Mini Pizza"
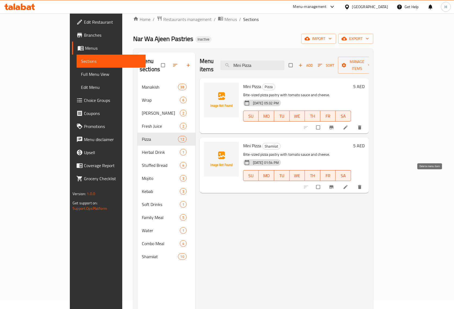
type input "Mini Pizza"
click at [361, 185] on icon "delete" at bounding box center [359, 187] width 3 height 4
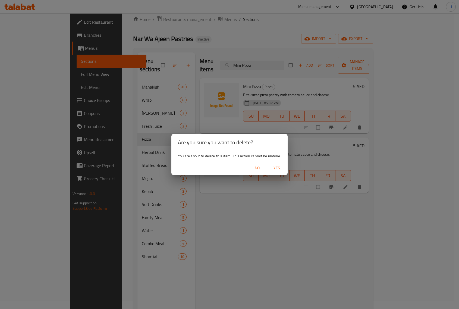
click at [276, 166] on span "Yes" at bounding box center [276, 168] width 13 height 7
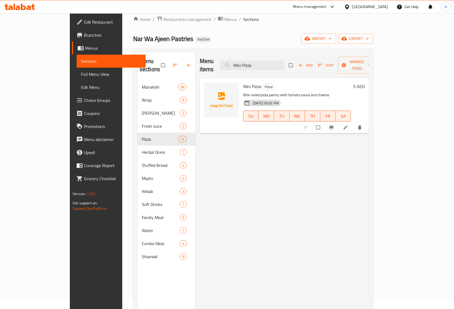
click at [84, 100] on span "Choice Groups" at bounding box center [112, 100] width 57 height 7
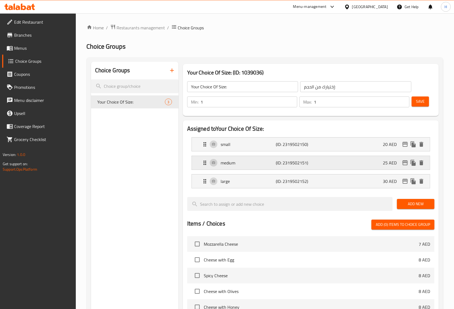
click at [231, 165] on p "medium" at bounding box center [248, 162] width 55 height 7
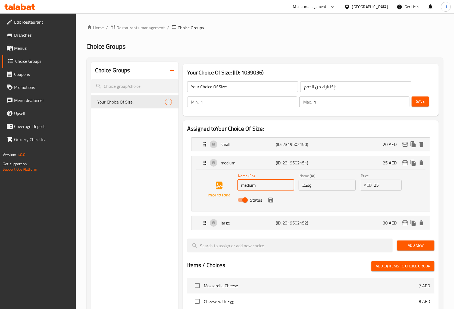
click at [253, 186] on input "medium" at bounding box center [265, 184] width 57 height 11
click at [253, 185] on input "medium" at bounding box center [265, 184] width 57 height 11
click at [147, 136] on div "Choice Groups Your Choice Of Size: 3" at bounding box center [134, 283] width 87 height 443
click at [237, 225] on p "large" at bounding box center [248, 222] width 55 height 7
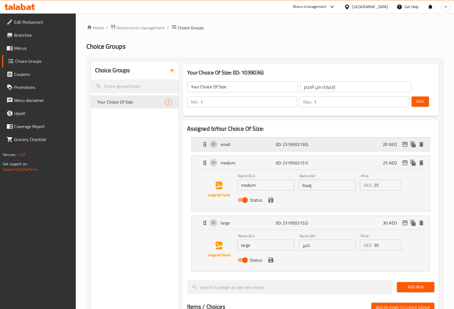
click at [243, 145] on p "small" at bounding box center [248, 144] width 55 height 7
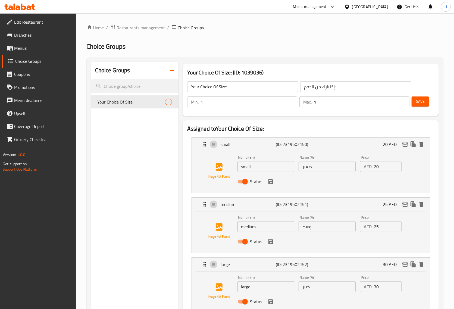
drag, startPoint x: 30, startPoint y: 48, endPoint x: 165, endPoint y: 23, distance: 136.9
click at [30, 48] on span "Menus" at bounding box center [42, 48] width 57 height 7
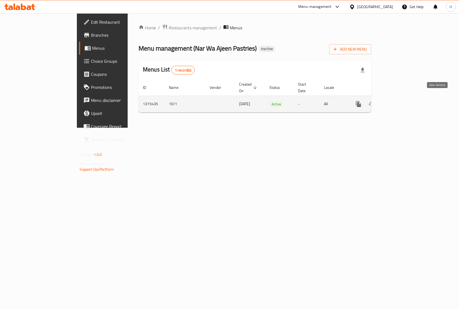
click at [401, 101] on icon "enhanced table" at bounding box center [397, 104] width 7 height 7
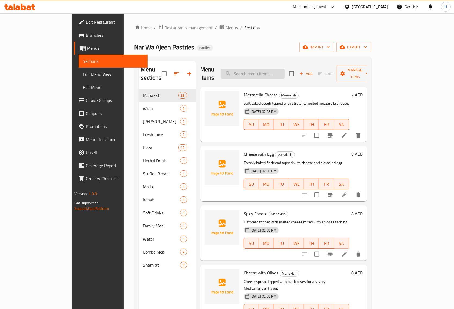
click at [284, 72] on input "search" at bounding box center [252, 74] width 64 height 10
paste input "Shrimp Pizza"
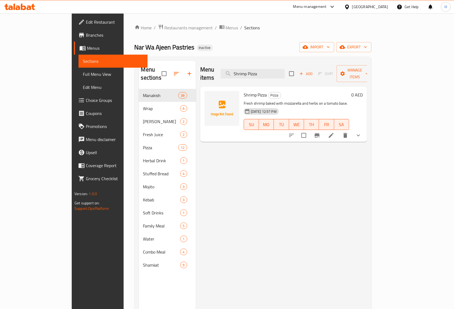
type input "Shrimp Pizza"
click at [339, 130] on li at bounding box center [330, 135] width 15 height 10
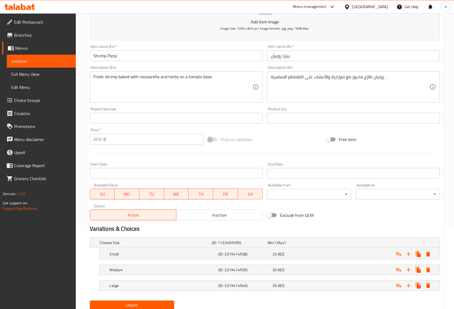
scroll to position [103, 0]
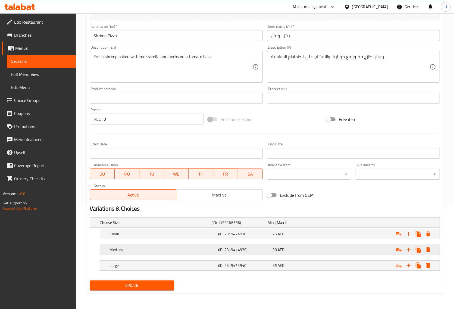
click at [154, 244] on div "Medium (ID: 2319474939) 30 AED" at bounding box center [271, 250] width 325 height 12
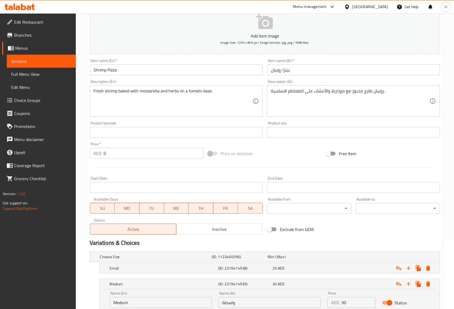
scroll to position [69, 0]
click at [230, 301] on input "واسطة" at bounding box center [269, 301] width 102 height 11
click at [201, 56] on div "Item name (En)   * Shrimp Pizza Item name (En) *" at bounding box center [176, 66] width 177 height 21
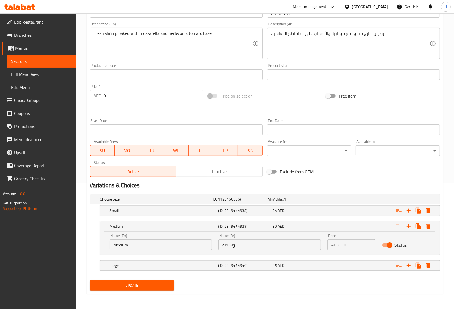
click at [124, 287] on span "Update" at bounding box center [131, 285] width 75 height 7
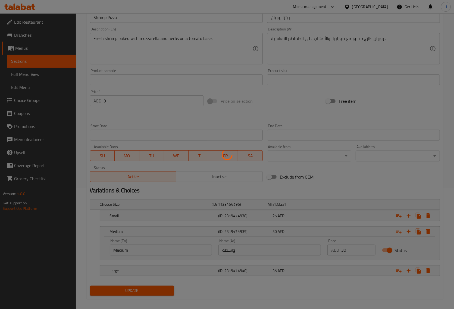
scroll to position [24, 0]
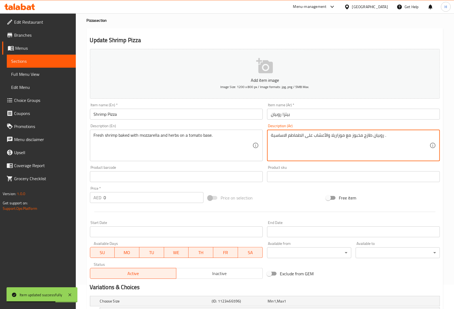
drag, startPoint x: 305, startPoint y: 136, endPoint x: 263, endPoint y: 135, distance: 42.1
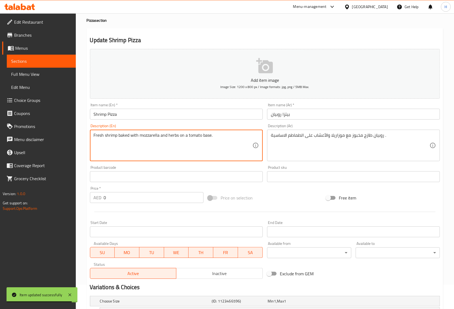
drag, startPoint x: 231, startPoint y: 136, endPoint x: 187, endPoint y: 133, distance: 44.1
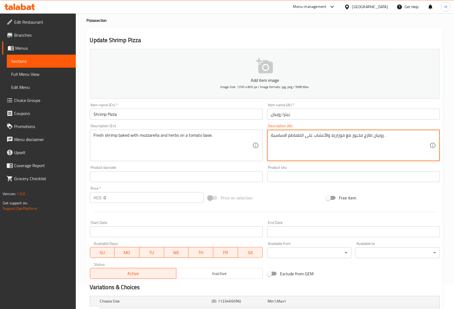
drag, startPoint x: 303, startPoint y: 135, endPoint x: 271, endPoint y: 136, distance: 32.6
click at [271, 136] on textarea "روبيان طازج مخبوز مع موزاريلا والأعشاب على الطماطم الاساسية ." at bounding box center [350, 146] width 159 height 26
paste textarea "قاعدة طماطم"
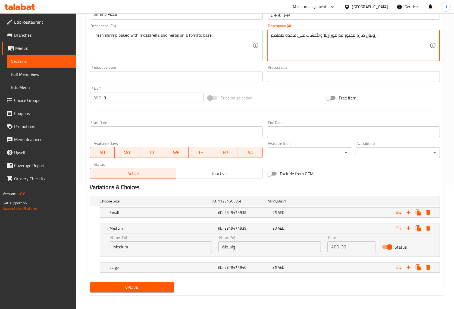
scroll to position [126, 0]
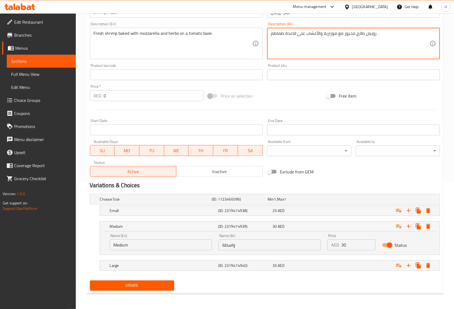
type textarea "روبيان طازج مخبوز مع موزاريلا والأعشاب على قاعدة طماطم ."
click at [163, 282] on span "Update" at bounding box center [131, 285] width 75 height 7
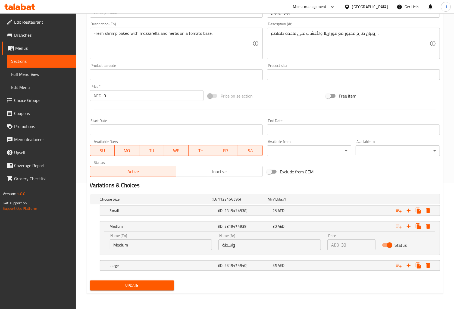
click at [142, 286] on span "Update" at bounding box center [131, 285] width 75 height 7
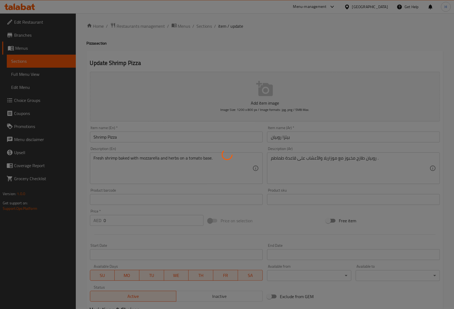
scroll to position [0, 0]
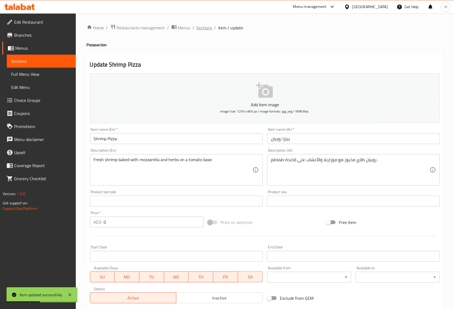
click at [208, 28] on span "Sections" at bounding box center [204, 27] width 15 height 7
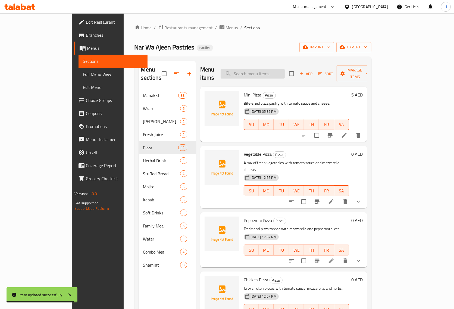
click at [278, 69] on input "search" at bounding box center [252, 74] width 64 height 10
paste input "Nar Wa Ajeen Pizza"
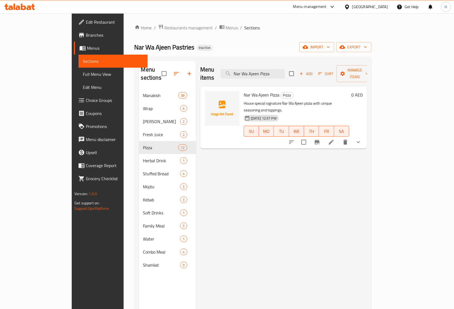
type input "Nar Wa Ajeen Pizza"
click at [334, 139] on icon at bounding box center [331, 142] width 7 height 7
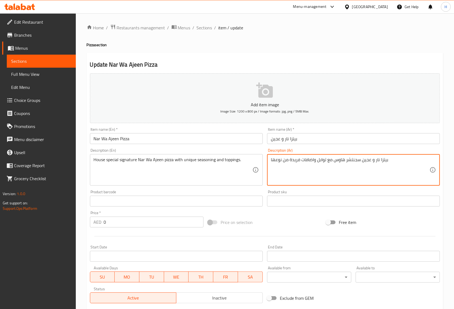
drag, startPoint x: 332, startPoint y: 160, endPoint x: 361, endPoint y: 159, distance: 29.6
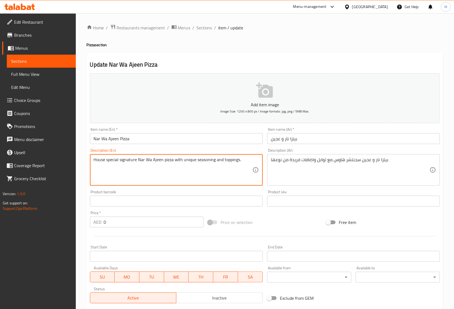
drag, startPoint x: 138, startPoint y: 159, endPoint x: 90, endPoint y: 157, distance: 47.5
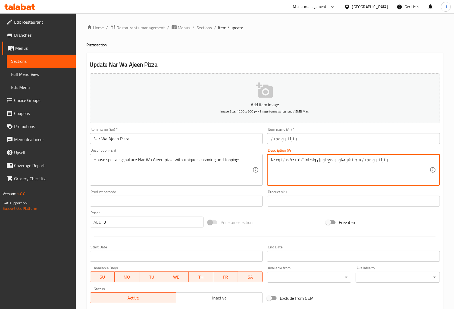
click at [352, 157] on textarea "بيتزا نار و عجين سجنتشر هاوس مع توابل واضافات فريدة من نوعها" at bounding box center [350, 170] width 159 height 26
click at [361, 157] on textarea "بيتزا نار و عجين سجنتشر هاوس مع توابل واضافات فريدة من نوعها" at bounding box center [350, 170] width 159 height 26
drag, startPoint x: 361, startPoint y: 159, endPoint x: 334, endPoint y: 163, distance: 27.5
click at [334, 163] on textarea "بيتزا نار و عجين سجنتشر هاوس مع توابل واضافات فريدة من نوعها" at bounding box center [350, 170] width 159 height 26
paste textarea "سيجنتشر سبيشيال هاوس"
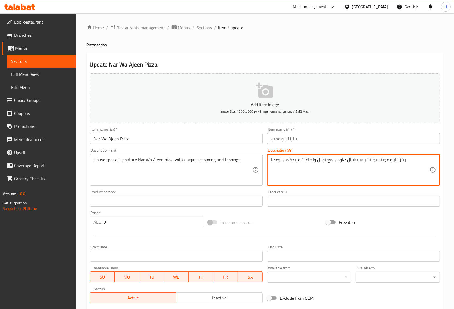
click at [380, 159] on textarea "بيتزا نار و عجينسيجنتشر سبيشيال هاوس مع توابل واضافات فريدة من نوعها" at bounding box center [350, 170] width 159 height 26
drag, startPoint x: 300, startPoint y: 160, endPoint x: 242, endPoint y: 163, distance: 57.7
click at [242, 163] on div "Add item image Image Size: 1200 x 800 px / Image formats: jpg, png / 5MB Max. I…" at bounding box center [265, 188] width 354 height 234
type textarea "بيتزا نار و [PERSON_NAME] سبيشيال هاوس مع توابل واضافات"
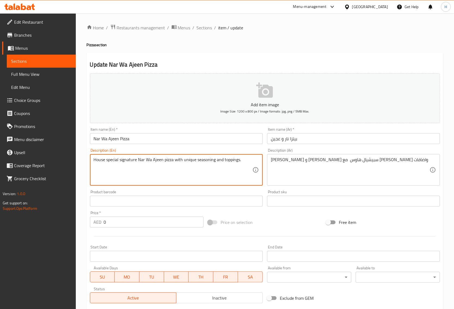
click at [184, 162] on textarea "House special signature Nar Wa Ajeen pizza with unique seasoning and toppings." at bounding box center [173, 170] width 159 height 26
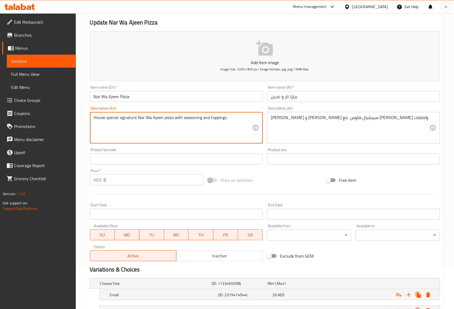
scroll to position [103, 0]
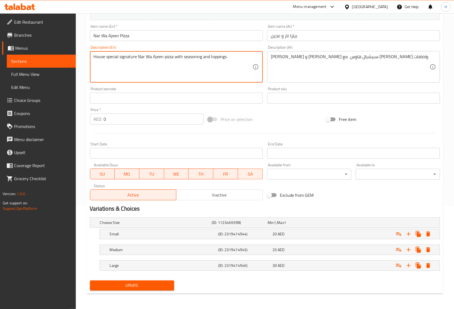
type textarea "House special signature Nar Wa Ajeen pizza with seasoning and toppings."
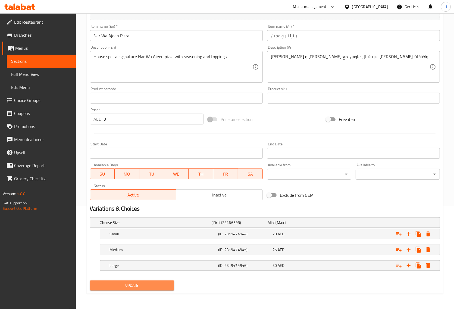
click at [119, 284] on span "Update" at bounding box center [131, 285] width 75 height 7
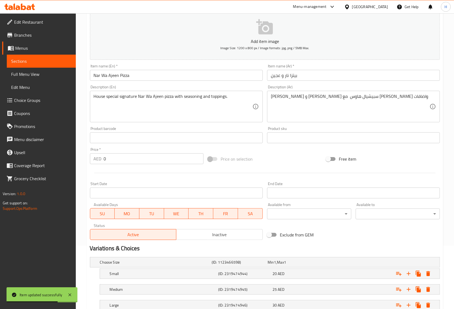
scroll to position [0, 0]
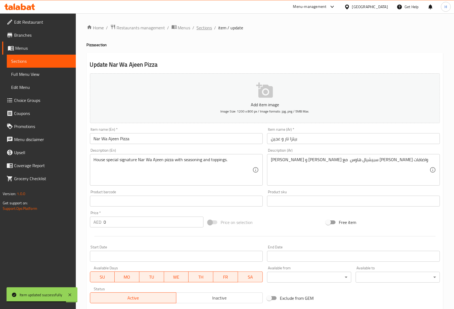
click at [204, 26] on span "Sections" at bounding box center [204, 27] width 15 height 7
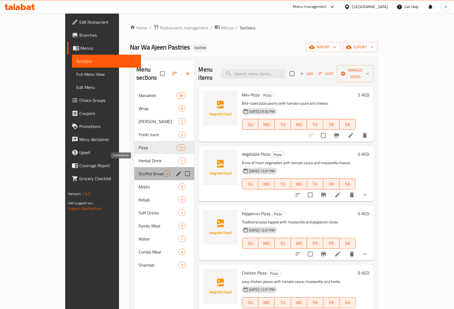
click at [138, 170] on span "Stuffed Bread" at bounding box center [150, 173] width 25 height 7
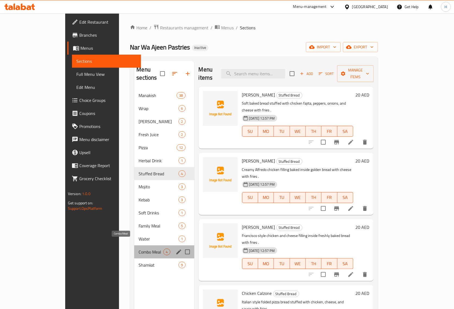
click at [138, 248] on span "Combo Meal" at bounding box center [150, 251] width 25 height 7
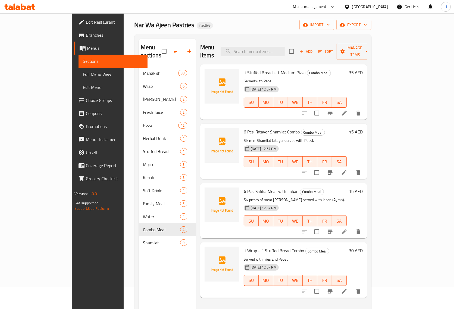
scroll to position [34, 0]
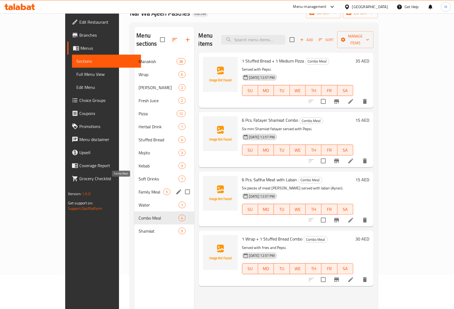
click at [142, 188] on span "Family Meal" at bounding box center [150, 191] width 25 height 7
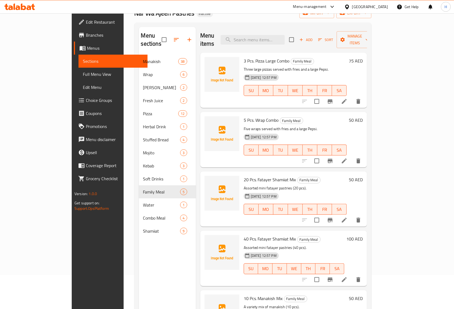
click at [86, 98] on span "Choice Groups" at bounding box center [114, 100] width 57 height 7
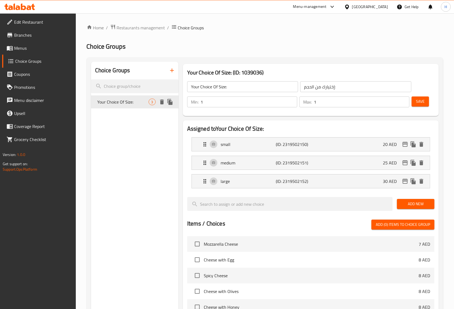
click at [169, 106] on div at bounding box center [166, 102] width 16 height 8
click at [170, 103] on icon "duplicate" at bounding box center [169, 102] width 5 height 6
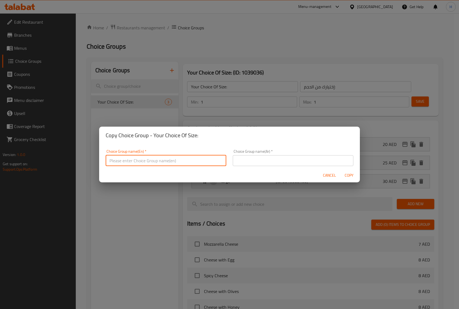
click at [141, 162] on input "text" at bounding box center [166, 160] width 121 height 11
type input "Your Choice Of:_"
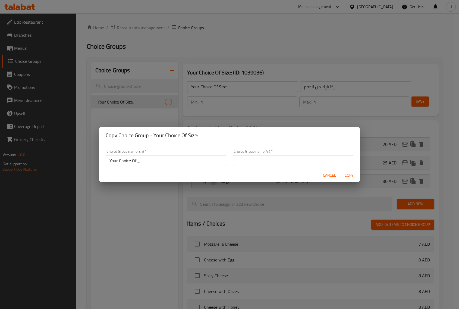
click at [247, 166] on div "Choice Group name(Ar)   * Choice Group name(Ar) *" at bounding box center [292, 157] width 127 height 23
click at [251, 163] on input "text" at bounding box center [293, 160] width 121 height 11
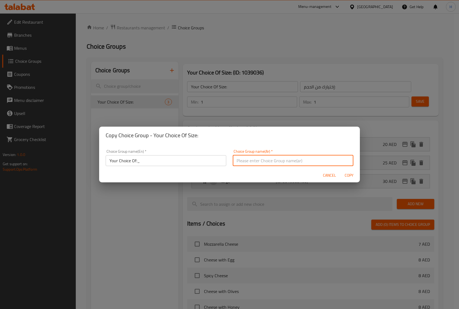
type input "اختيارك من"
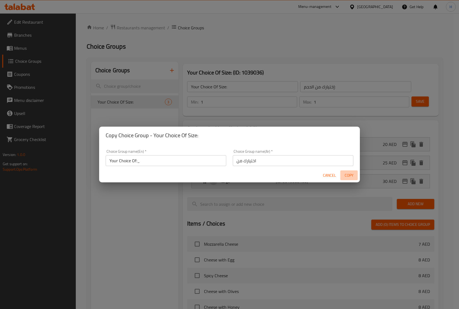
click at [346, 174] on span "Copy" at bounding box center [348, 175] width 13 height 7
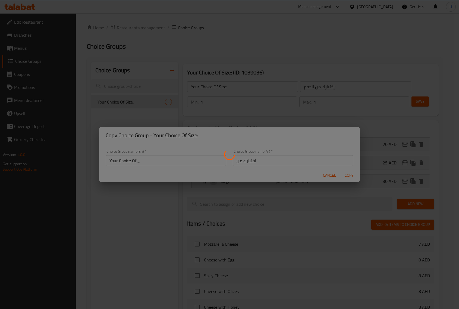
type input "Your Choice Of:_"
type input "اختيارك من"
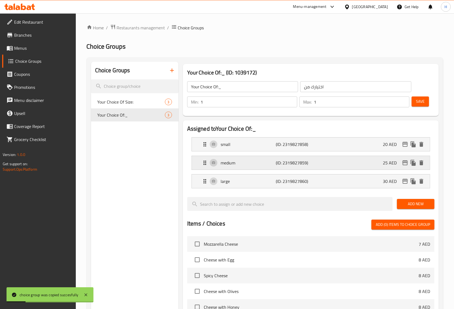
click at [257, 161] on p "medium" at bounding box center [248, 162] width 55 height 7
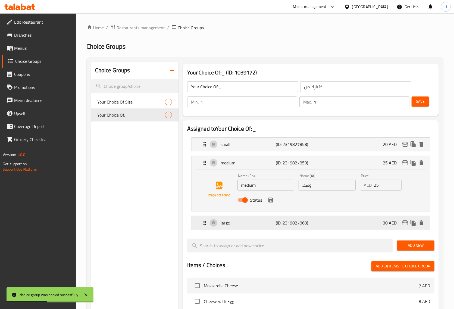
click at [276, 220] on p "(ID: 2319827860)" at bounding box center [294, 222] width 37 height 7
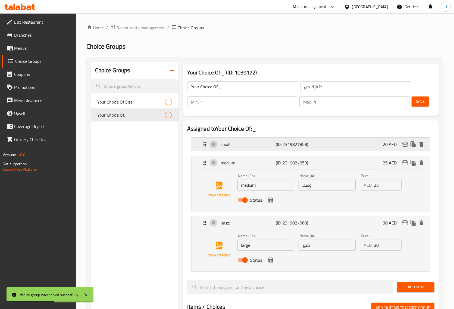
click at [286, 145] on p "(ID: 2319827858)" at bounding box center [294, 144] width 37 height 7
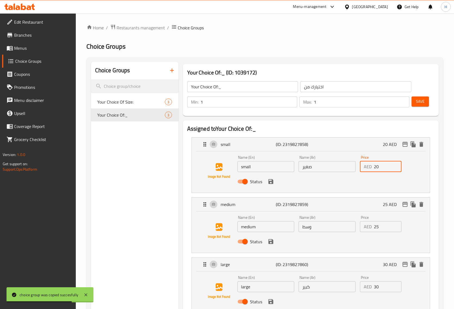
drag, startPoint x: 377, startPoint y: 166, endPoint x: 371, endPoint y: 167, distance: 6.3
click at [371, 167] on div "AED 20 Price" at bounding box center [381, 166] width 42 height 11
type input "12"
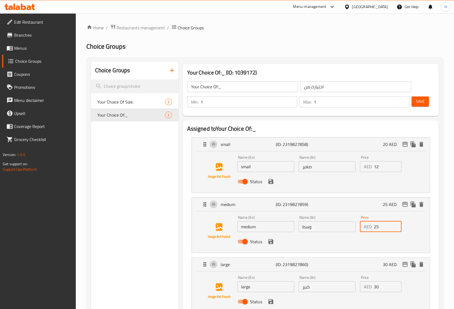
drag, startPoint x: 380, startPoint y: 229, endPoint x: 371, endPoint y: 229, distance: 8.7
click at [371, 229] on div "AED 25 Price" at bounding box center [381, 226] width 42 height 11
type input "18"
drag, startPoint x: 380, startPoint y: 288, endPoint x: 371, endPoint y: 288, distance: 9.0
click at [371, 288] on div "AED 30 Price" at bounding box center [381, 286] width 42 height 11
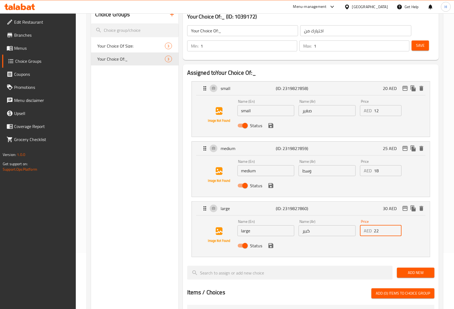
scroll to position [170, 0]
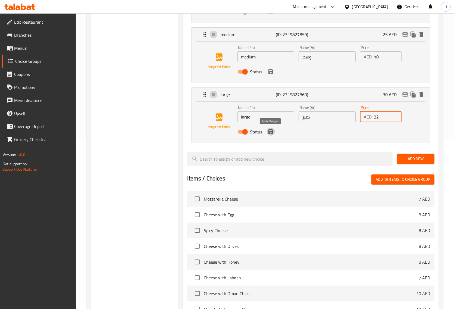
click at [268, 134] on icon "save" at bounding box center [270, 131] width 7 height 7
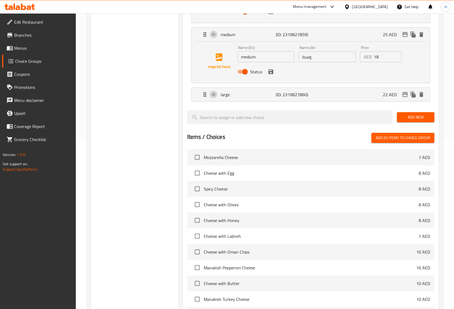
type input "22"
click at [271, 75] on button "save" at bounding box center [271, 72] width 8 height 8
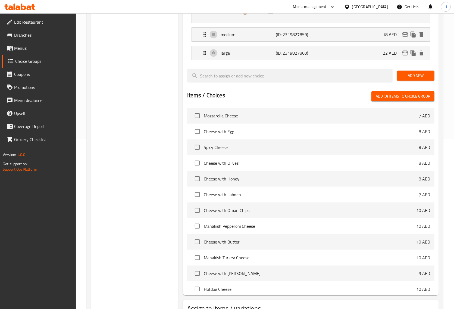
scroll to position [102, 0]
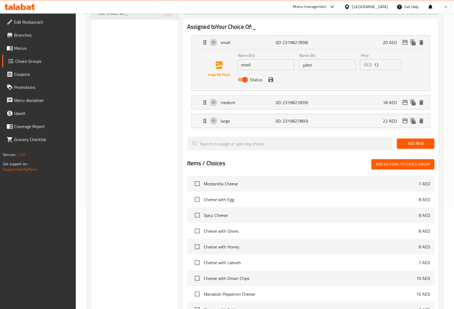
click at [266, 82] on div "Status" at bounding box center [327, 79] width 184 height 15
click at [272, 80] on icon "save" at bounding box center [270, 79] width 5 height 5
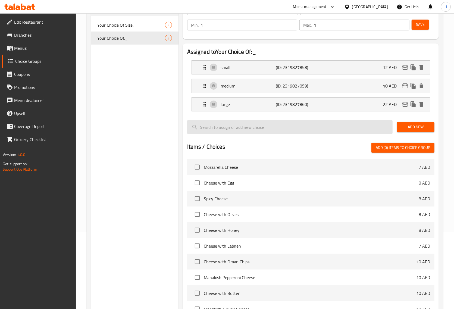
scroll to position [0, 0]
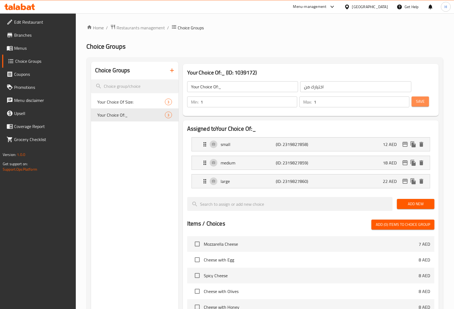
click at [417, 102] on span "Save" at bounding box center [420, 101] width 9 height 7
click at [20, 48] on span "Menus" at bounding box center [42, 48] width 57 height 7
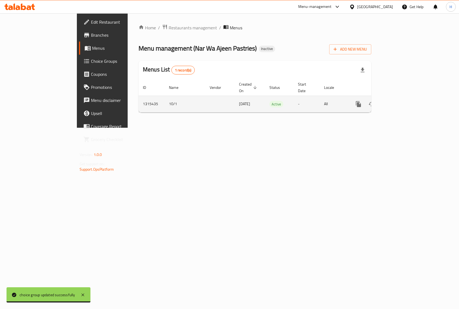
click at [400, 102] on icon "enhanced table" at bounding box center [397, 104] width 5 height 5
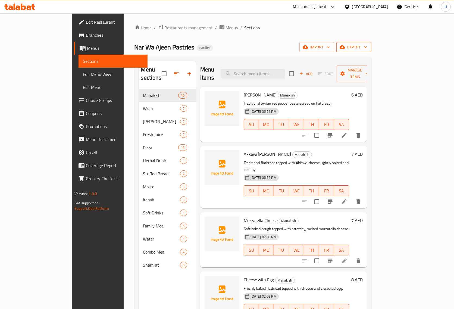
click at [367, 49] on span "export" at bounding box center [354, 47] width 26 height 7
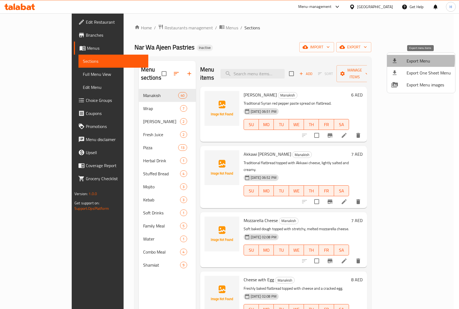
click at [401, 60] on div at bounding box center [398, 61] width 15 height 7
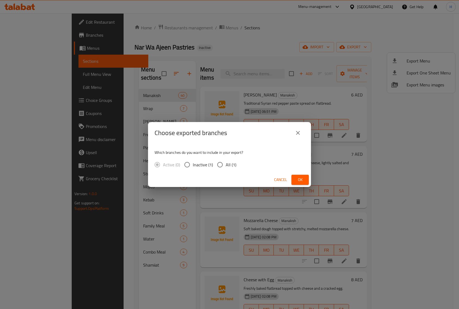
drag, startPoint x: 219, startPoint y: 166, endPoint x: 227, endPoint y: 169, distance: 8.6
click at [219, 166] on input "All (1)" at bounding box center [219, 164] width 11 height 11
radio input "true"
drag, startPoint x: 299, startPoint y: 178, endPoint x: 253, endPoint y: 65, distance: 121.6
click at [299, 178] on span "Ok" at bounding box center [300, 179] width 9 height 7
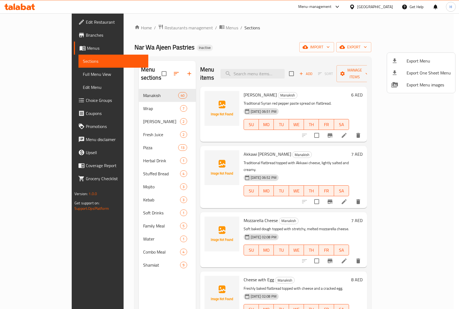
click at [33, 47] on div at bounding box center [229, 154] width 459 height 309
click at [87, 47] on span "Menus" at bounding box center [115, 48] width 57 height 7
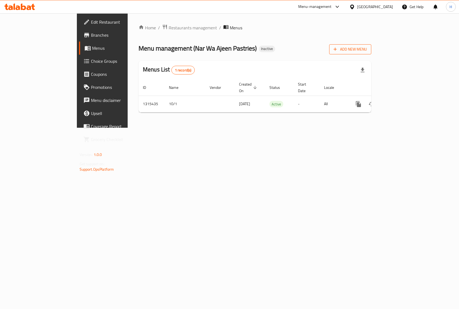
click at [367, 52] on span "Add New Menu" at bounding box center [349, 49] width 33 height 7
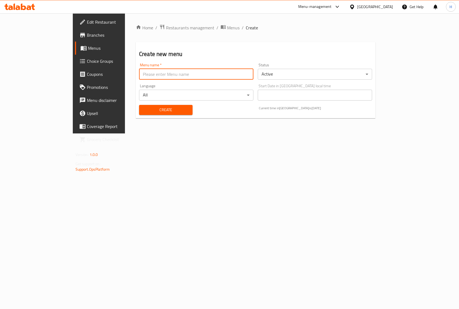
click at [171, 75] on input "text" at bounding box center [196, 74] width 114 height 11
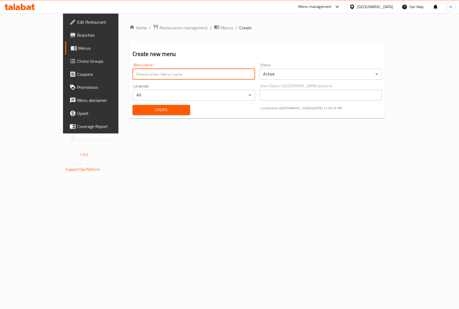
type input "New Menu"
click at [137, 109] on span "Create" at bounding box center [161, 109] width 49 height 7
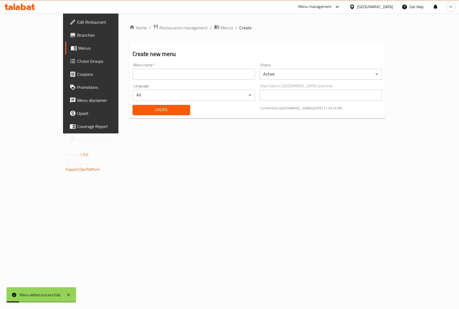
click at [78, 49] on span "Menus" at bounding box center [106, 48] width 57 height 7
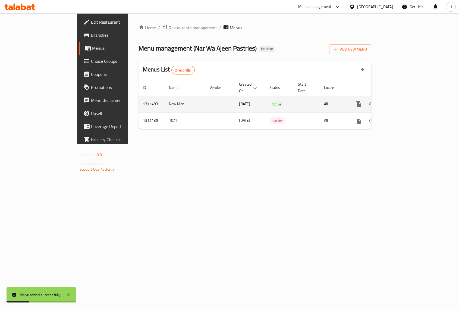
click at [401, 101] on icon "enhanced table" at bounding box center [397, 104] width 7 height 7
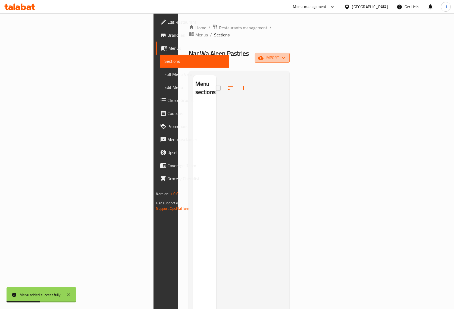
click at [285, 54] on span "import" at bounding box center [272, 57] width 26 height 7
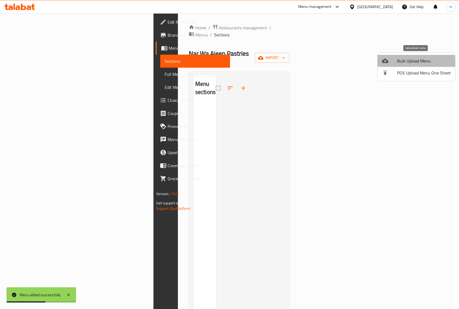
click at [395, 64] on li "Bulk Upload Menu" at bounding box center [416, 61] width 78 height 12
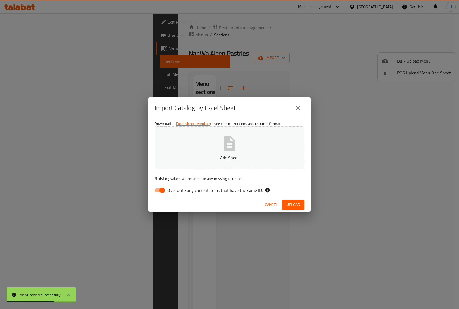
drag, startPoint x: 158, startPoint y: 189, endPoint x: 222, endPoint y: 174, distance: 65.3
click at [158, 189] on input "Overwrite any current items that have the same ID." at bounding box center [162, 190] width 31 height 10
checkbox input "false"
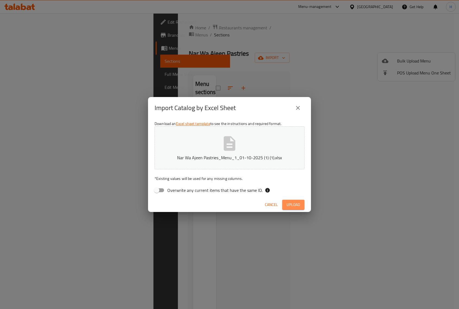
click at [287, 209] on button "Upload" at bounding box center [293, 205] width 22 height 10
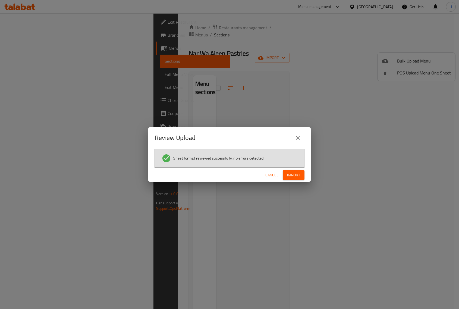
click at [292, 176] on span "Import" at bounding box center [293, 175] width 13 height 7
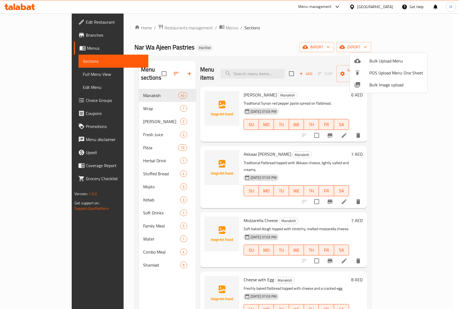
click at [109, 266] on div at bounding box center [229, 154] width 459 height 309
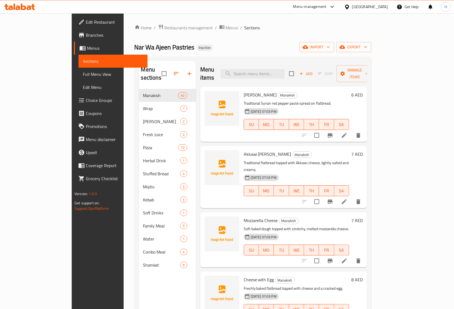
click at [86, 22] on span "Edit Restaurant" at bounding box center [114, 22] width 57 height 7
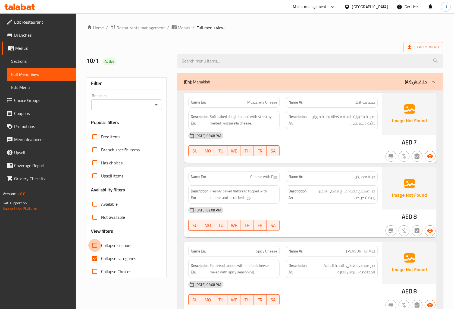
click at [96, 246] on input "Collapse sections" at bounding box center [94, 245] width 13 height 13
checkbox input "true"
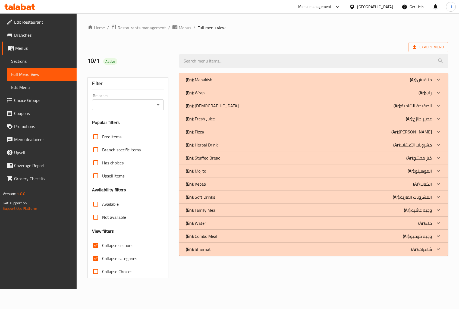
click at [375, 92] on div "(En): Wrap (Ar): راب" at bounding box center [309, 92] width 246 height 7
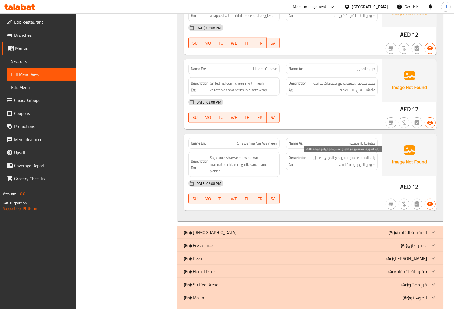
scroll to position [434, 0]
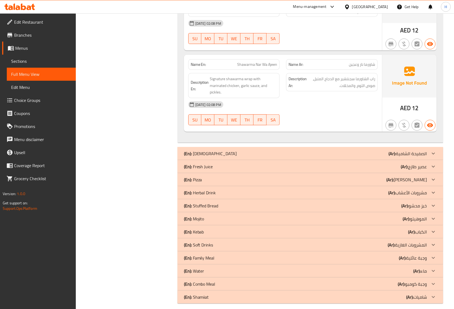
click at [301, 150] on div "(En): [DEMOGRAPHIC_DATA] (Ar): الصفيحة الشامية" at bounding box center [305, 153] width 243 height 7
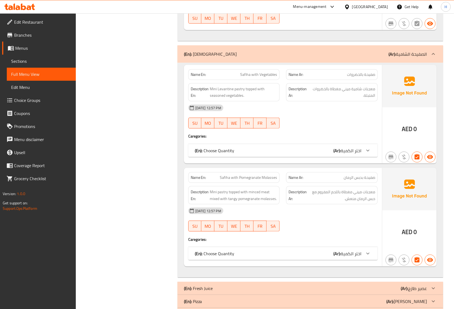
scroll to position [535, 0]
click at [307, 151] on div "(En): Choose Quantity (Ar): اختر الكمية" at bounding box center [282, 150] width 189 height 13
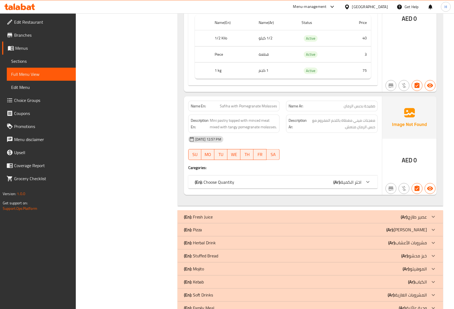
scroll to position [705, 0]
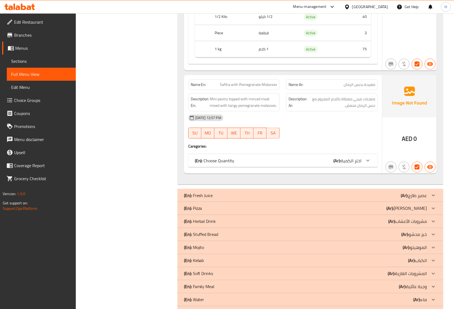
click at [237, 157] on div "(En): Choose Quantity (Ar): اختر الكمية" at bounding box center [278, 160] width 166 height 7
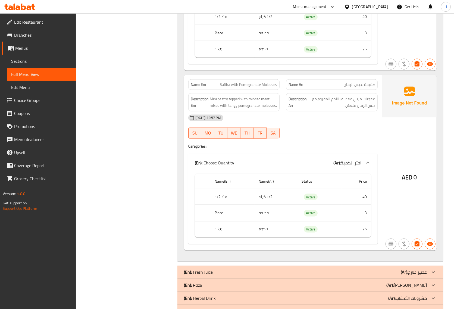
click at [258, 82] on span "Safiha with Pomegranate Molasses" at bounding box center [248, 85] width 57 height 6
copy span "Safiha with Pomegranate Molasses"
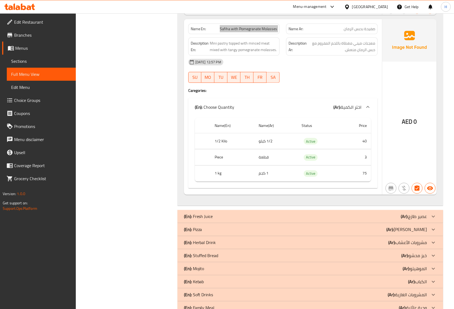
scroll to position [773, 0]
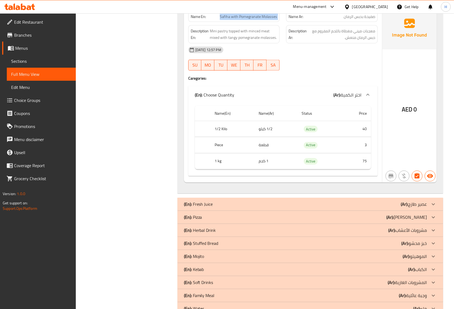
click at [205, 211] on div "(En): Pizza (Ar): بيتزا" at bounding box center [310, 217] width 266 height 13
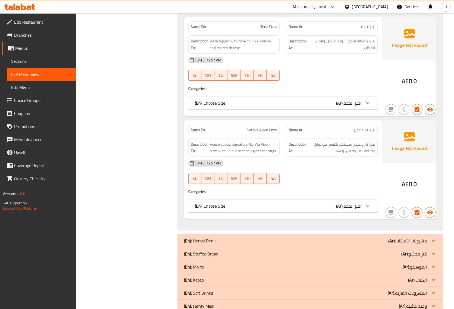
scroll to position [1927, 0]
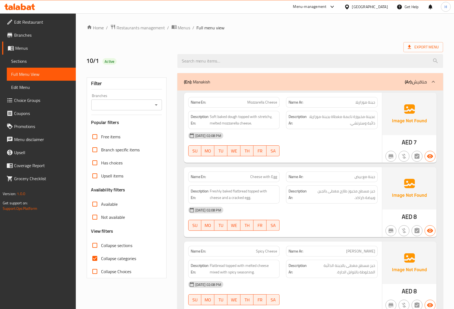
click at [94, 245] on input "Collapse sections" at bounding box center [94, 245] width 13 height 13
checkbox input "true"
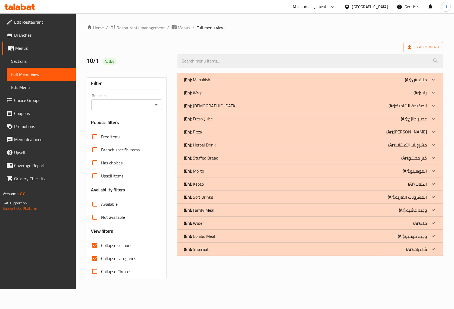
click at [94, 257] on input "Collapse categories" at bounding box center [94, 258] width 13 height 13
checkbox input "false"
click at [436, 131] on icon at bounding box center [438, 131] width 7 height 7
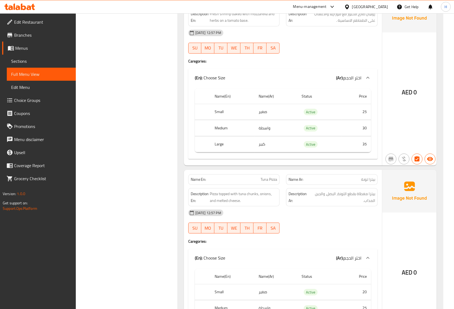
scroll to position [1629, 0]
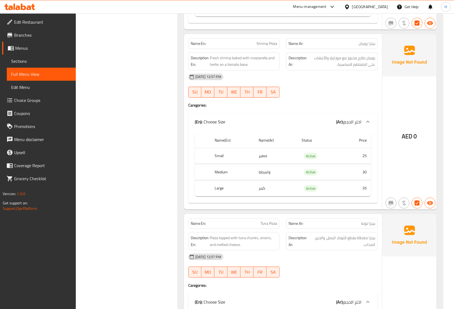
click at [263, 46] on span "Shrimp Pizza" at bounding box center [266, 44] width 21 height 6
copy span "Shrimp Pizza"
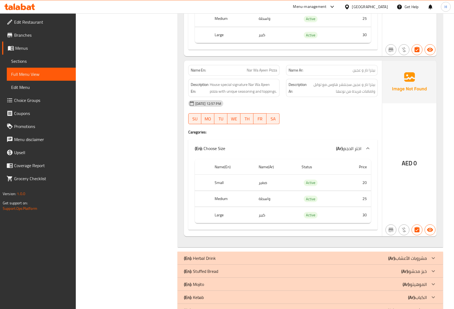
scroll to position [1969, 0]
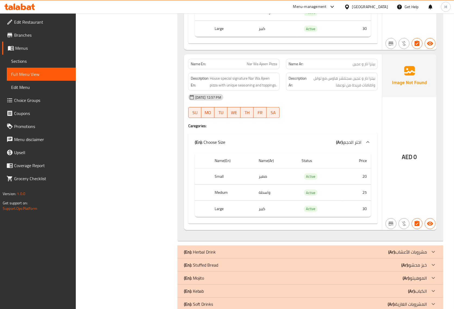
click at [265, 67] on span "Nar Wa Ajeen Pizza" at bounding box center [262, 64] width 30 height 6
copy span "Nar Wa Ajeen Pizza"
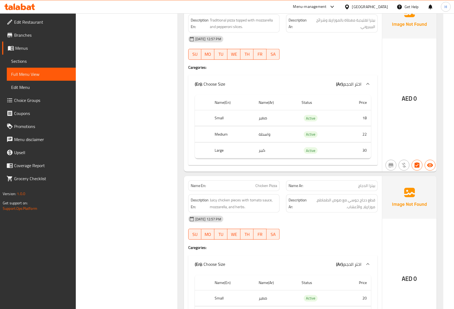
scroll to position [2045, 0]
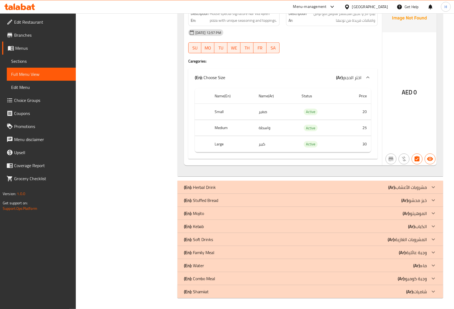
click at [217, 200] on p "(En): Stuffed Bread" at bounding box center [201, 200] width 34 height 7
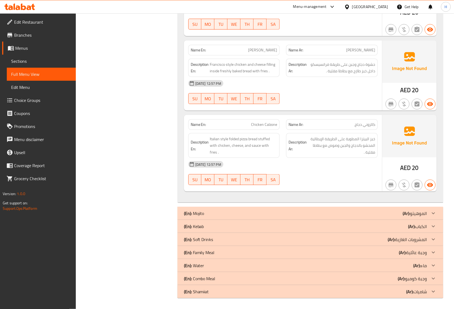
scroll to position [2386, 0]
click at [219, 223] on div "(En): Kebab (Ar): الكباب" at bounding box center [305, 226] width 243 height 7
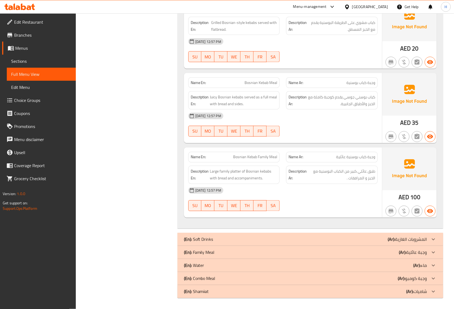
scroll to position [2631, 0]
click at [403, 251] on b "(Ar):" at bounding box center [402, 252] width 7 height 8
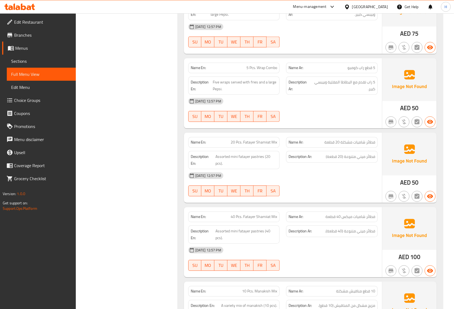
scroll to position [2884, 0]
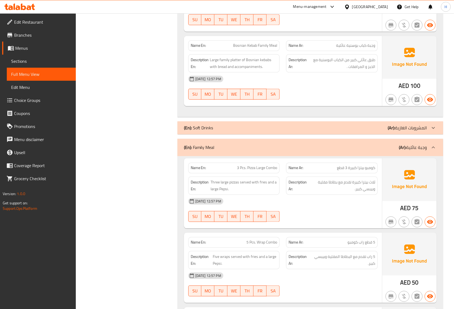
scroll to position [2729, 0]
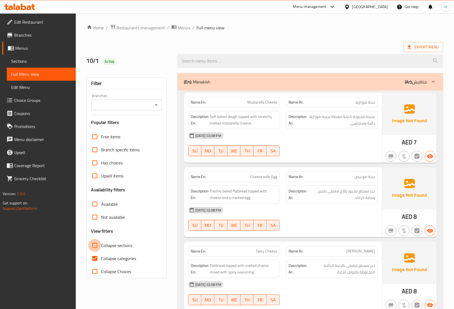
click at [93, 246] on input "Collapse sections" at bounding box center [94, 245] width 13 height 13
checkbox input "true"
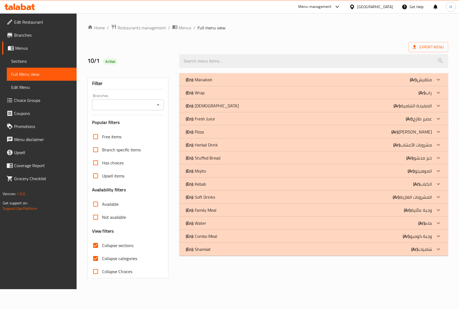
click at [32, 49] on span "Menus" at bounding box center [43, 48] width 57 height 7
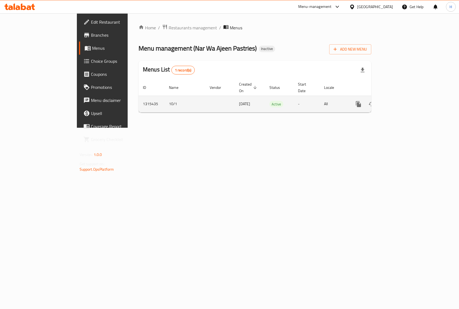
click at [401, 101] on icon "enhanced table" at bounding box center [397, 104] width 7 height 7
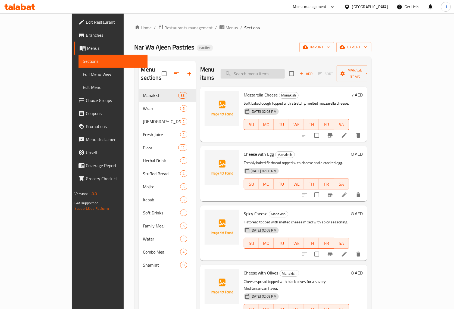
click at [285, 71] on input "search" at bounding box center [252, 74] width 64 height 10
paste input "[PERSON_NAME]"
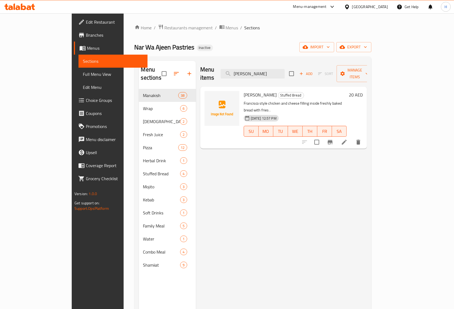
type input "[PERSON_NAME]"
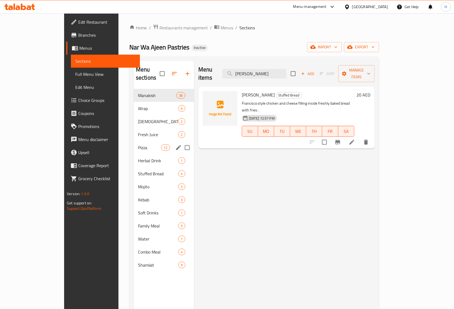
click at [138, 144] on span "Pizza" at bounding box center [149, 147] width 23 height 7
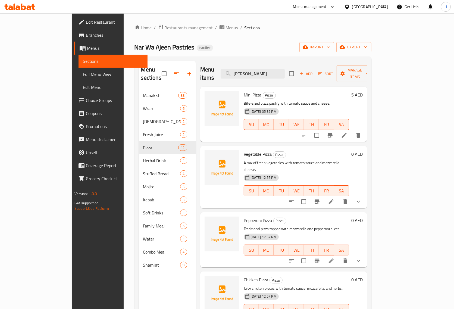
click at [203, 56] on div "Home / Restaurants management / Menus / Sections Nar Wa Ajeen Pastries Inactive…" at bounding box center [252, 199] width 237 height 350
click at [304, 71] on icon "button" at bounding box center [301, 73] width 5 height 5
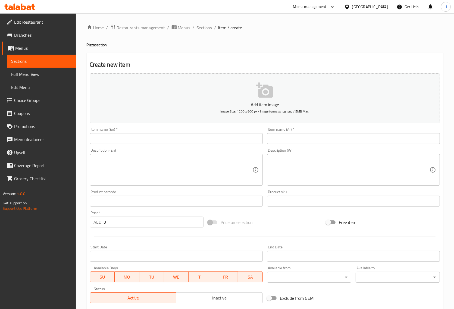
click at [155, 140] on input "text" at bounding box center [176, 138] width 173 height 11
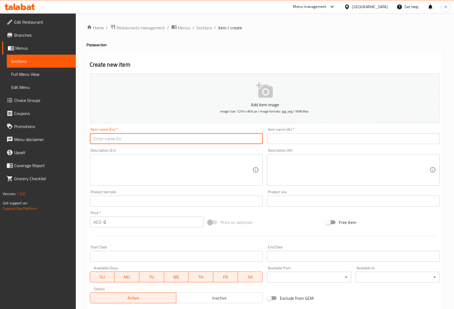
paste input "[PERSON_NAME]"
type input "[PERSON_NAME]"
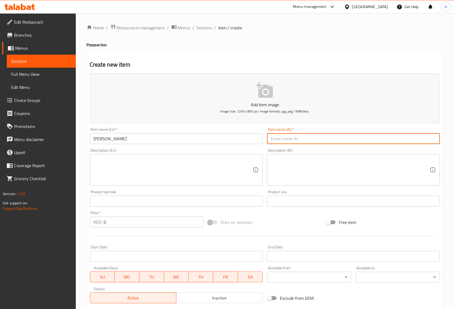
click at [284, 139] on input "text" at bounding box center [353, 138] width 173 height 11
paste input "[PERSON_NAME]"
type input "[PERSON_NAME]"
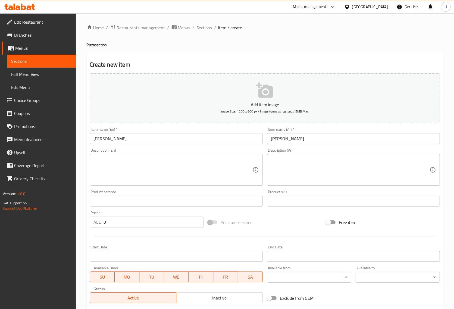
click at [177, 155] on div "Description (En)" at bounding box center [176, 169] width 173 height 31
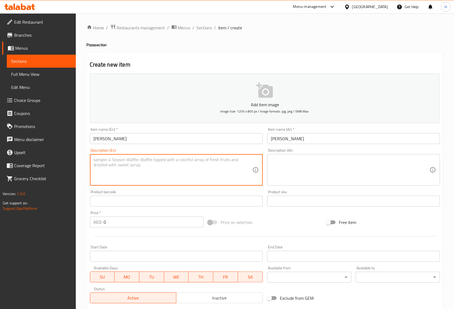
click at [108, 160] on textarea at bounding box center [173, 170] width 159 height 26
paste textarea "Classic Italian-style pizza with tomato sauce, melted mozzarella, and fresh bas…"
type textarea "Classic Italian-style pizza with tomato sauce, melted mozzarella, and fresh bas…"
click at [276, 158] on textarea at bounding box center [350, 170] width 159 height 26
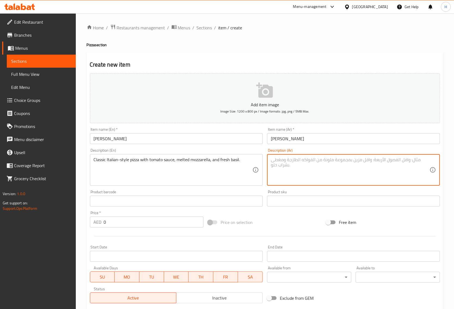
paste textarea "بيتزا كلاسيكية على الطريقة الإيطالية مع صلصة الطماطم، وجبنة الموزاريلا المذابة،…"
drag, startPoint x: 310, startPoint y: 160, endPoint x: 302, endPoint y: 159, distance: 8.2
click at [302, 159] on textarea "بيتزا كلاسيكية على الطريقة الإيطالية مع صلصة الطماطم، وجبنة الموزاريلا المذابة،…" at bounding box center [350, 170] width 159 height 26
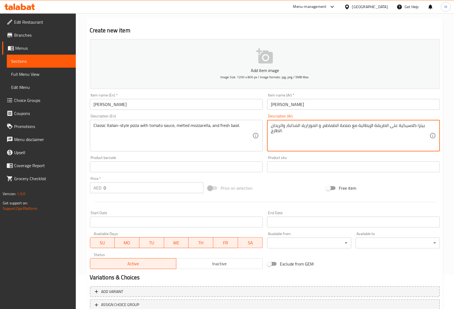
scroll to position [74, 0]
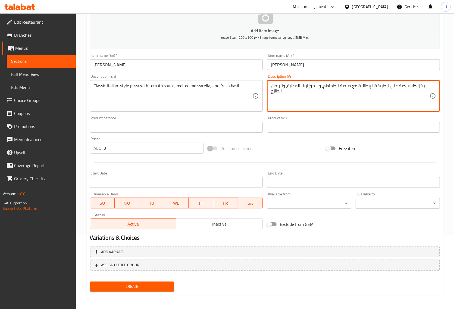
type textarea "بيتزا كلاسيكية على الطريقة الإيطالية مع صلصة الطماطم، و الموزاريلا المذابة، وال…"
click at [137, 265] on span "ASSIGN CHOICE GROUP" at bounding box center [120, 264] width 38 height 7
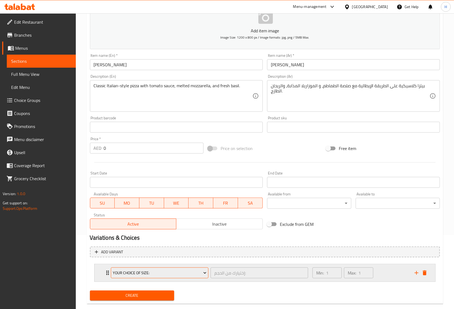
click at [151, 273] on span "Your Choice Of Size:" at bounding box center [160, 272] width 94 height 7
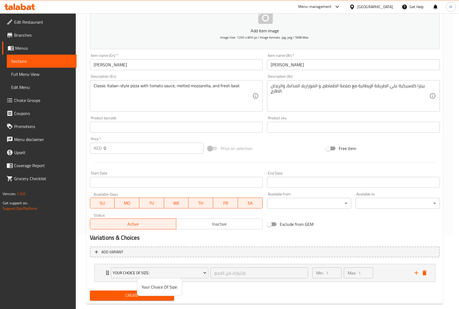
click at [111, 296] on div at bounding box center [229, 154] width 459 height 309
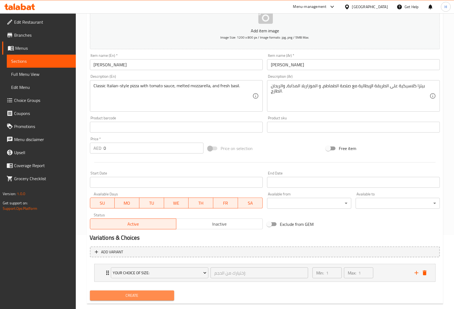
click at [111, 296] on span "Create" at bounding box center [131, 295] width 75 height 7
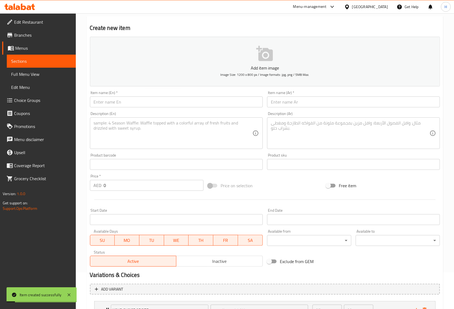
scroll to position [0, 0]
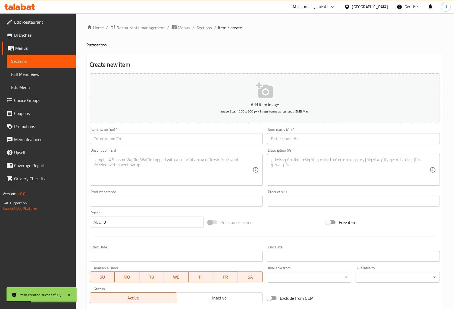
click at [201, 27] on span "Sections" at bounding box center [204, 27] width 15 height 7
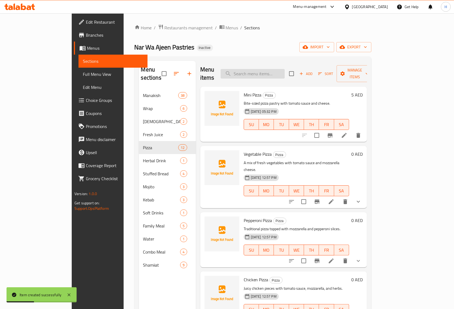
click at [282, 69] on input "search" at bounding box center [252, 74] width 64 height 10
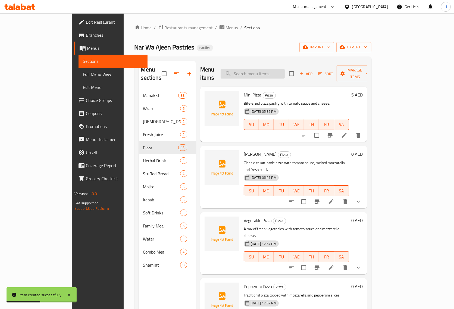
paste input "بيتزا كلاسيكية على الطريقة الإيطالية مع صلصة الطماطم، وجبنة الموزاريلا المذابة،…"
type input "بيتزا كلاسيكية على الطريقة الإيطالية مع صلصة الطماطم، وجبنة الموزاريلا المذابة،…"
click at [333, 199] on icon at bounding box center [331, 201] width 5 height 5
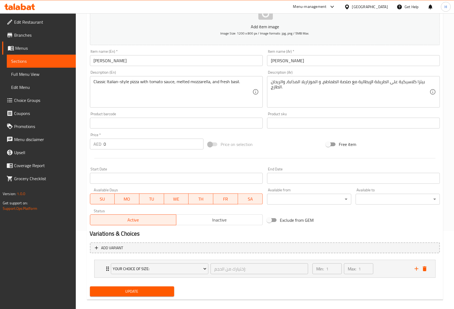
scroll to position [83, 0]
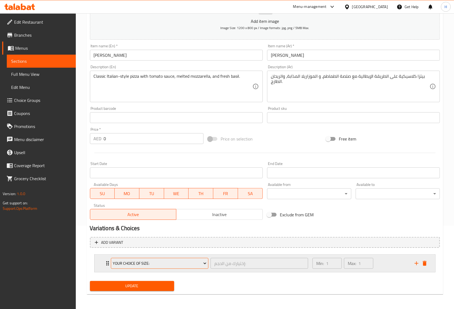
click at [181, 264] on span "Your Choice Of Size:" at bounding box center [160, 263] width 94 height 7
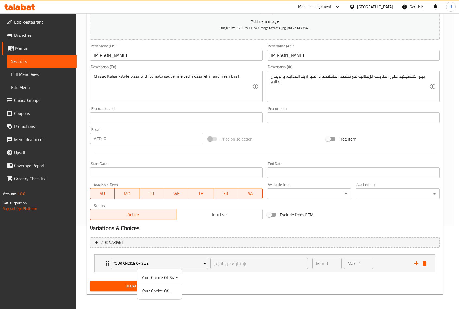
click at [159, 291] on span "Your Choice Of:_" at bounding box center [159, 290] width 36 height 7
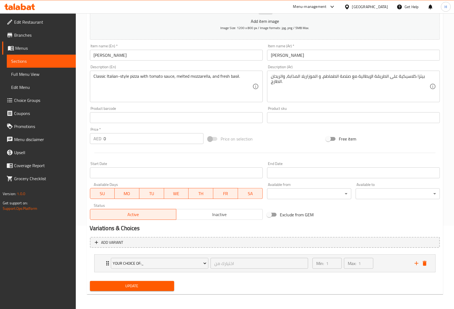
click at [131, 284] on span "Update" at bounding box center [131, 285] width 75 height 7
click at [140, 286] on span "Update" at bounding box center [131, 285] width 75 height 7
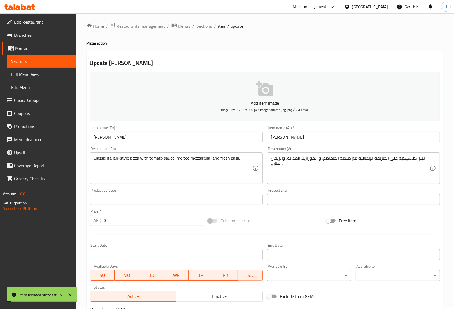
scroll to position [0, 0]
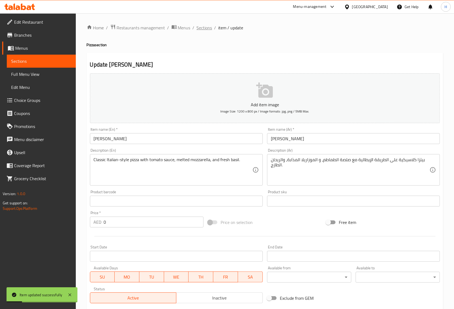
click at [206, 30] on span "Sections" at bounding box center [204, 27] width 15 height 7
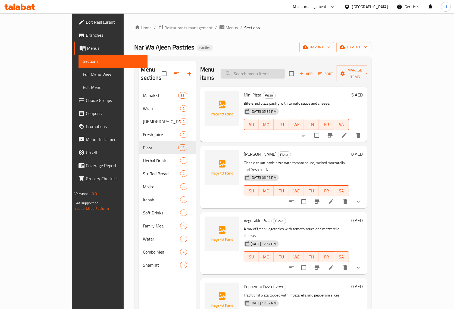
click at [277, 74] on input "search" at bounding box center [252, 74] width 64 height 10
paste input "Sujiq Wrap"
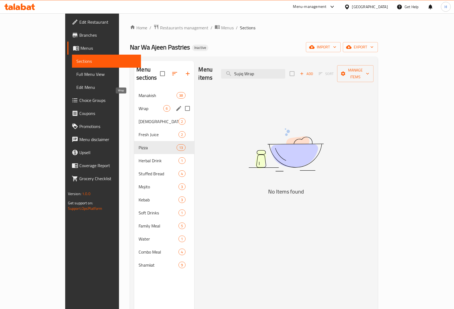
type input "Sujiq Wrap"
click at [138, 105] on span "Wrap" at bounding box center [150, 108] width 25 height 7
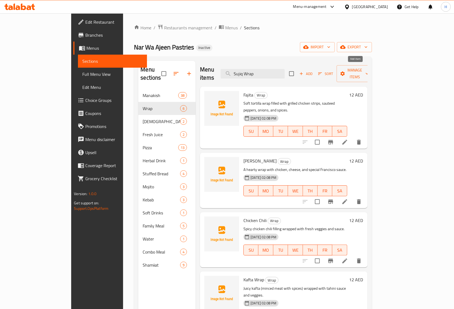
click at [304, 72] on icon "button" at bounding box center [301, 73] width 5 height 5
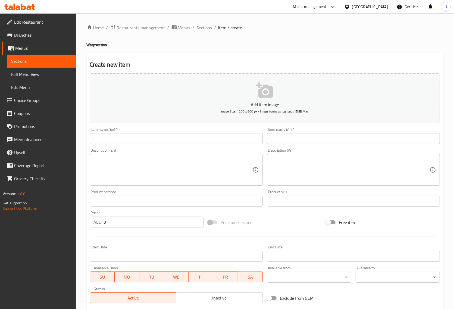
click at [140, 137] on input "text" at bounding box center [176, 138] width 173 height 11
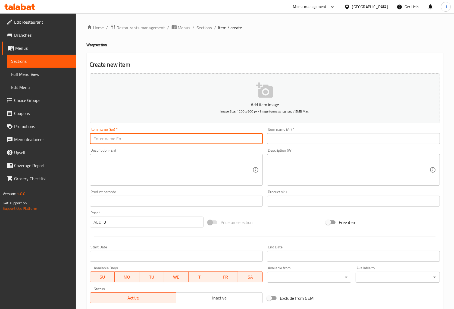
paste input "Sujiq Wrap"
type input "Sujiq Wrap"
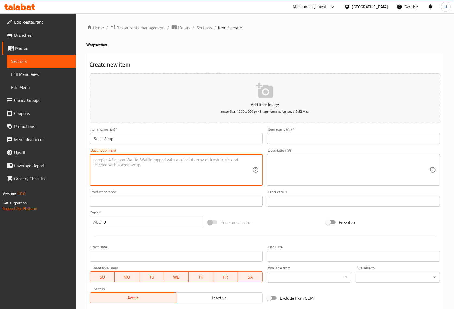
click at [117, 162] on textarea at bounding box center [173, 170] width 159 height 26
paste textarea "Traditional sujiq sausage with cheese and vegetables wrapped in flatbread."
type textarea "Traditional sujiq sausage with cheese and vegetables wrapped in flatbread."
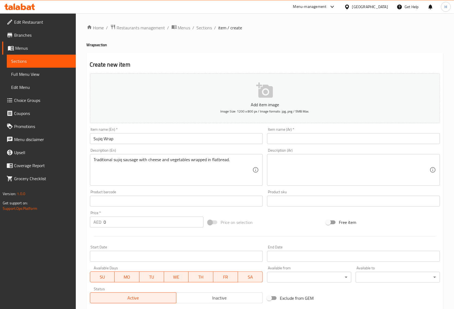
click at [295, 161] on textarea at bounding box center [350, 170] width 159 height 26
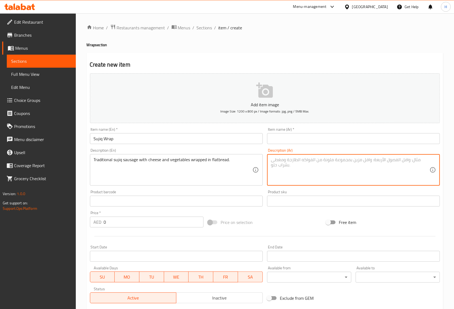
paste textarea "نقانق السجق التقليدية مع الجبن والخضروات ملفوفة في الخبز المسطح."
type textarea "نقانق السجق التقليدية مع الجبن والخضروات ملفوفة في الخبز المسطح."
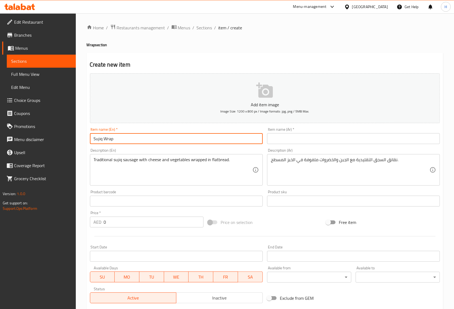
click at [110, 141] on input "Sujiq Wrap" at bounding box center [176, 138] width 173 height 11
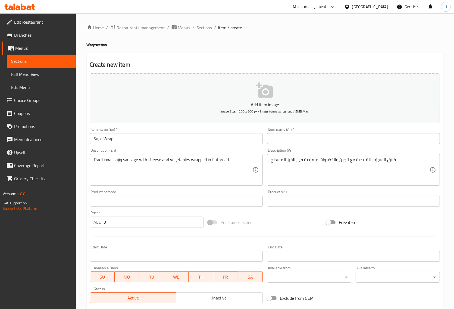
click at [326, 135] on input "text" at bounding box center [353, 138] width 173 height 11
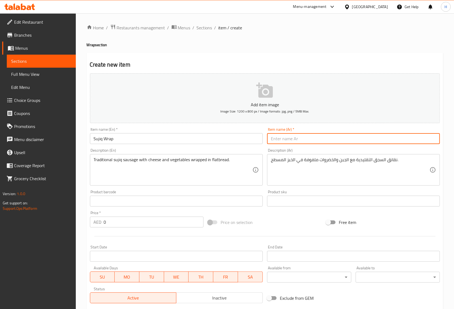
paste input "لفائف السوجيك"
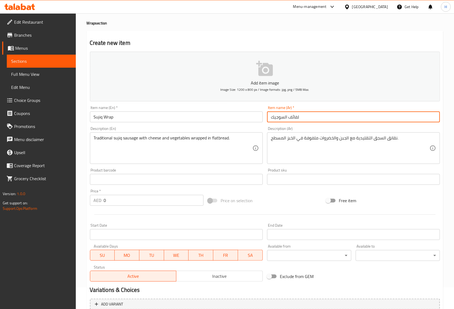
scroll to position [74, 0]
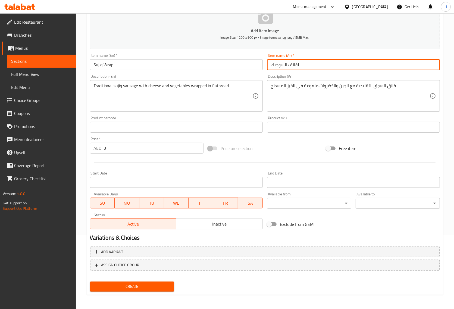
type input "لفائف السوجيك"
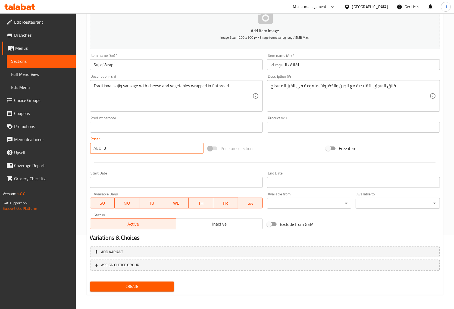
drag, startPoint x: 109, startPoint y: 150, endPoint x: 102, endPoint y: 149, distance: 6.5
click at [102, 149] on div "AED 0 Price *" at bounding box center [147, 148] width 114 height 11
type input "12"
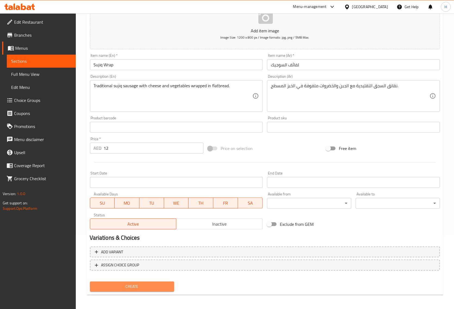
click at [113, 284] on span "Create" at bounding box center [131, 286] width 75 height 7
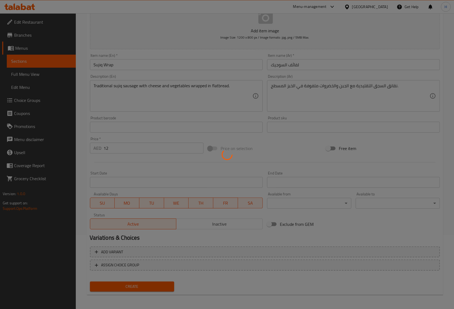
type input "0"
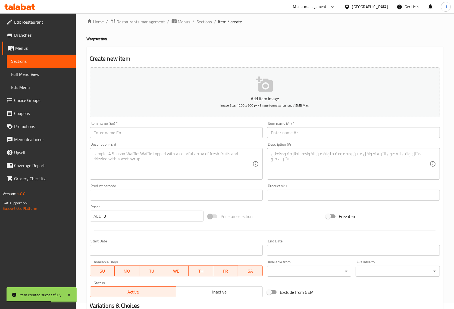
scroll to position [0, 0]
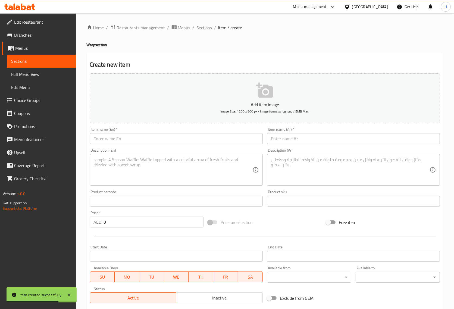
click at [206, 31] on span "Sections" at bounding box center [204, 27] width 15 height 7
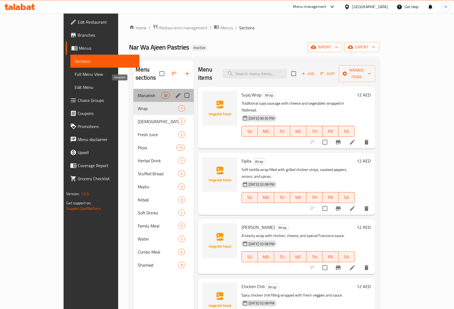
click at [138, 92] on span "Manakish" at bounding box center [149, 95] width 23 height 7
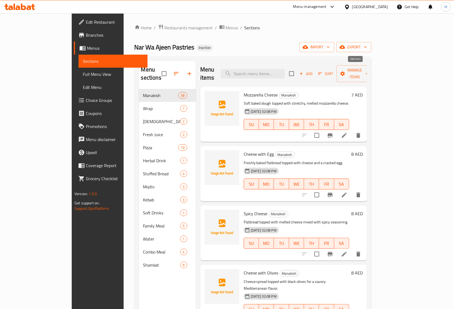
click at [303, 72] on icon "button" at bounding box center [301, 73] width 3 height 3
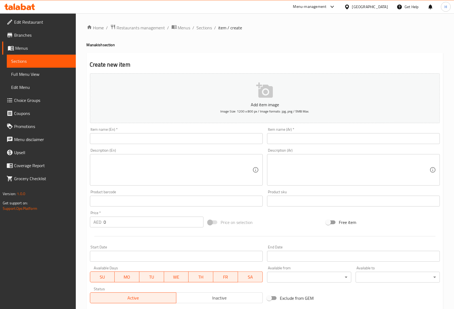
click at [153, 143] on input "text" at bounding box center [176, 138] width 173 height 11
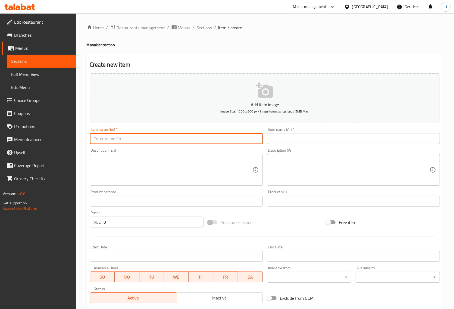
paste input "Mohamara"
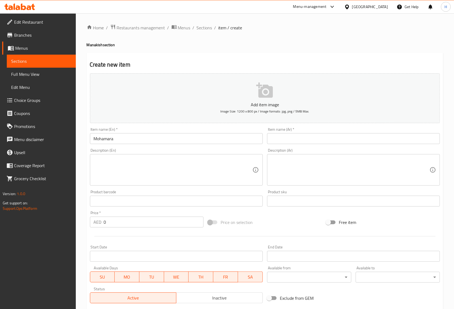
click at [99, 44] on h4 "Manakish section" at bounding box center [265, 44] width 356 height 5
copy h4 "Manakish"
click at [131, 139] on input "Mohamara" at bounding box center [176, 138] width 173 height 11
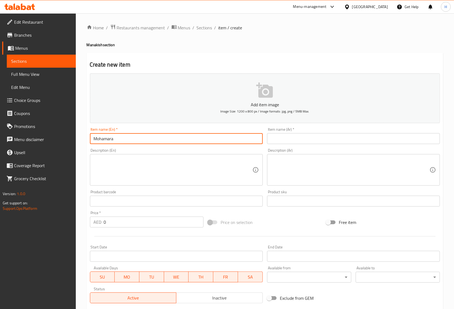
paste input "Manakish"
type input "[PERSON_NAME]"
click at [301, 137] on input "text" at bounding box center [353, 138] width 173 height 11
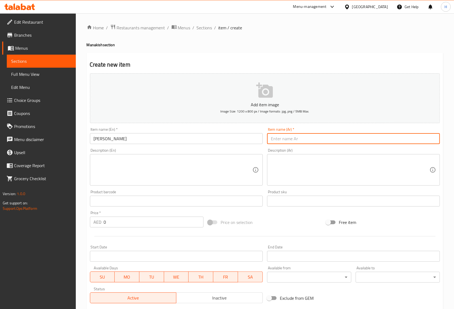
click at [112, 143] on input "[PERSON_NAME]" at bounding box center [176, 138] width 173 height 11
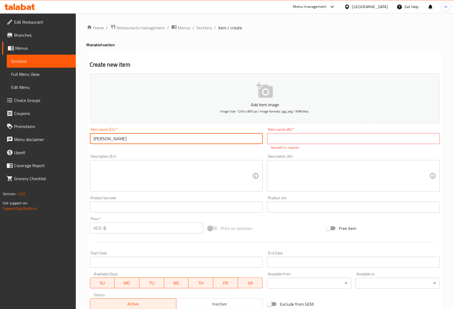
click at [112, 143] on input "[PERSON_NAME]" at bounding box center [176, 138] width 173 height 11
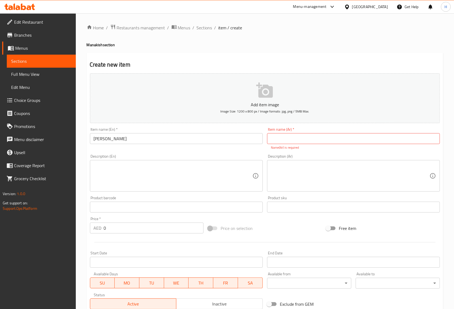
click at [275, 138] on input "text" at bounding box center [353, 138] width 173 height 11
paste input "مناقيش محمرة"
type input "مناقيش محمرة"
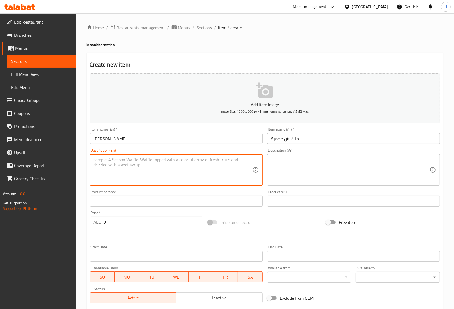
click at [98, 158] on textarea at bounding box center [173, 170] width 159 height 26
paste textarea "Traditional Syrian red pepper paste spread on flatbread."
type textarea "Traditional Syrian red pepper paste spread on flatbread."
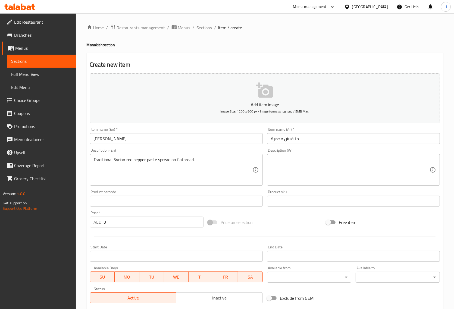
click at [282, 165] on textarea at bounding box center [350, 170] width 159 height 26
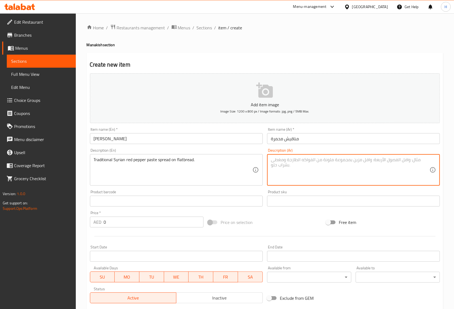
paste textarea "معجون الفلفل الأحمر السوري التقليدي المنتشر على الخبز المسطح."
click at [308, 160] on textarea "معجون الفلفل الأحمر السوري التقليدي المنتشر على الخبز المسطح." at bounding box center [350, 170] width 159 height 26
type textarea "معجون الفلفل الأحمر السوري التقليدي سبريد على الخبز المسطح."
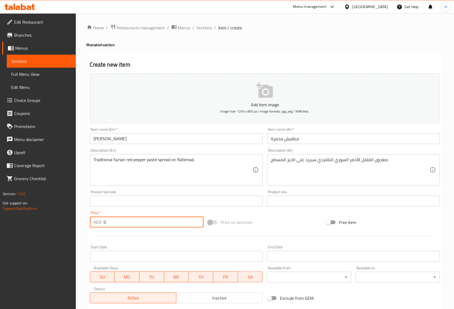
drag, startPoint x: 113, startPoint y: 219, endPoint x: 97, endPoint y: 222, distance: 16.5
click at [97, 222] on div "AED 0 Price *" at bounding box center [147, 221] width 114 height 11
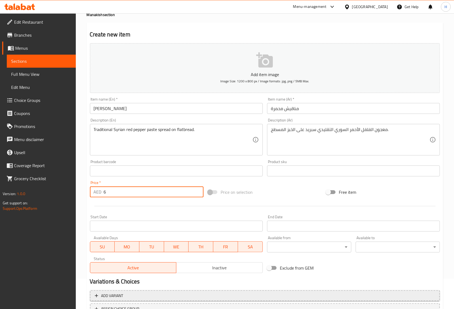
scroll to position [74, 0]
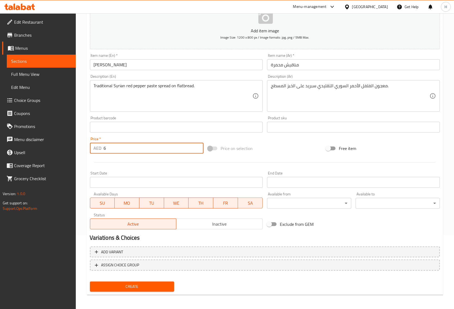
type input "6"
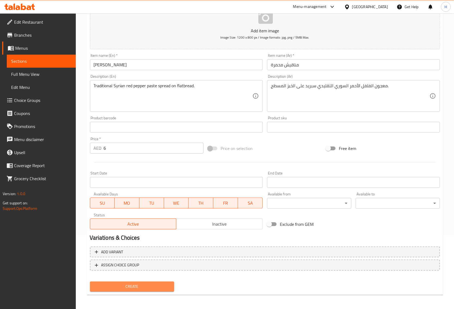
click at [120, 288] on span "Create" at bounding box center [131, 286] width 75 height 7
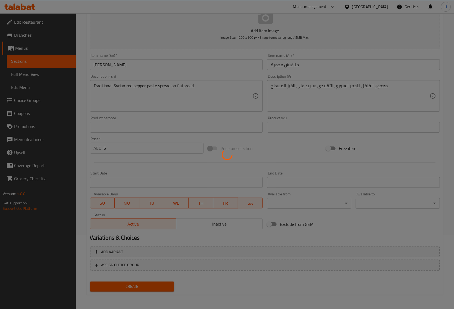
type input "0"
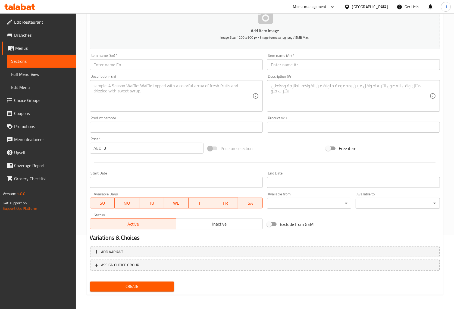
click at [146, 68] on input "text" at bounding box center [176, 64] width 173 height 11
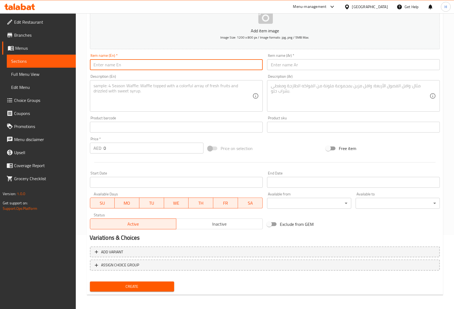
paste input "Akkawi Cheese"
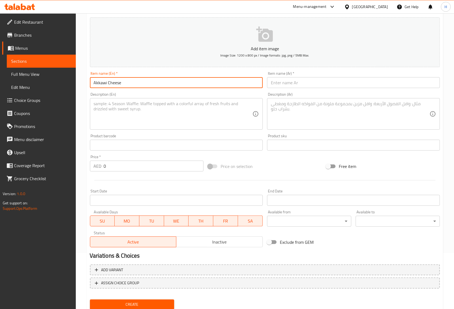
scroll to position [40, 0]
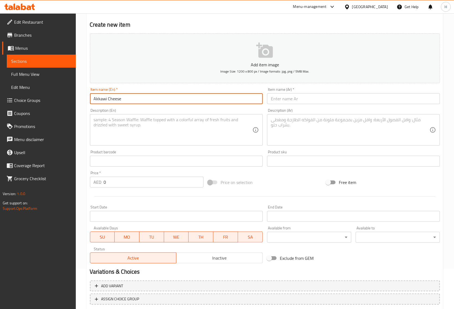
click at [128, 101] on input "Akkawi Cheese" at bounding box center [176, 98] width 173 height 11
paste input "Manakish"
click at [129, 100] on input "Akkawi [PERSON_NAME]" at bounding box center [176, 98] width 173 height 11
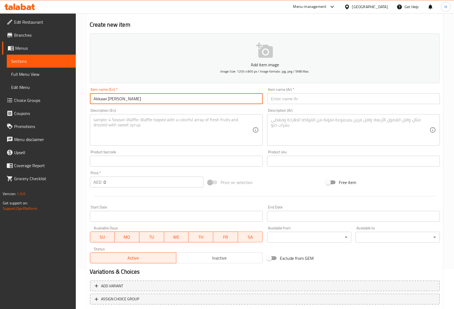
type input "Akkawi [PERSON_NAME]"
click at [284, 99] on input "text" at bounding box center [353, 98] width 173 height 11
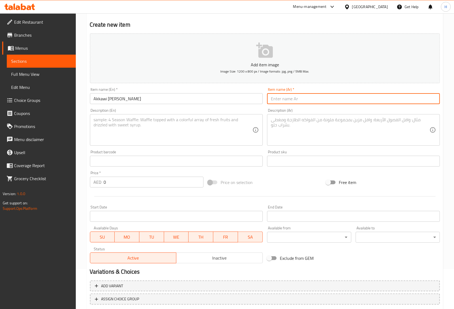
paste input "مناقيش جبنة عكاوي"
type input "مناقيش جبنة عكاوي"
click at [125, 125] on textarea at bounding box center [173, 130] width 159 height 26
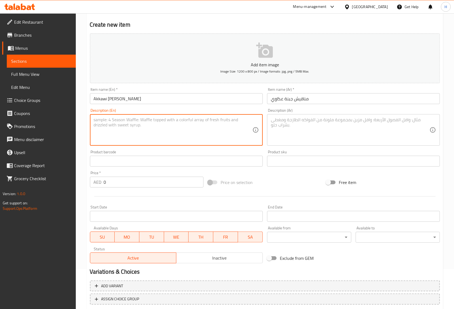
paste textarea "Traditional flatbread topped with Akkawi cheese, lightly salted and creamy."
type textarea "Traditional flatbread topped with Akkawi cheese, lightly salted and creamy."
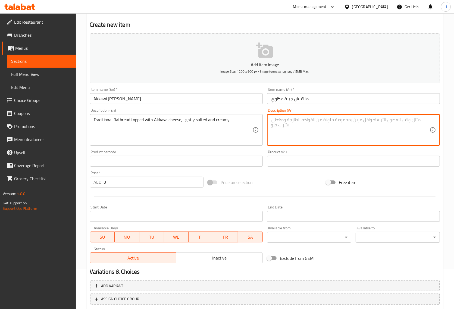
click at [288, 125] on textarea at bounding box center [350, 130] width 159 height 26
paste textarea "خبز مسطح تقليدي مغطى بجبنة عكاوي، مملح قليلاً وكريمي."
type textarea "خبز مسطح تقليدي مغطى بجبنة عكاوي، مملح قليلاً وكريمي."
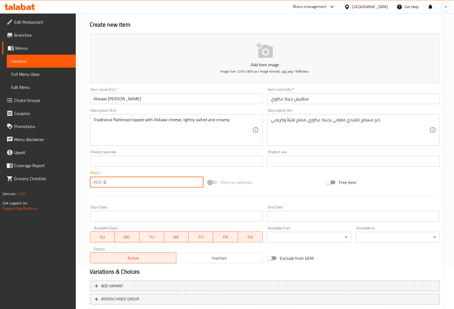
drag, startPoint x: 112, startPoint y: 185, endPoint x: 78, endPoint y: 179, distance: 34.7
click at [78, 179] on div "Home / Restaurants management / Menus / Sections / item / create Manakish secti…" at bounding box center [265, 158] width 378 height 370
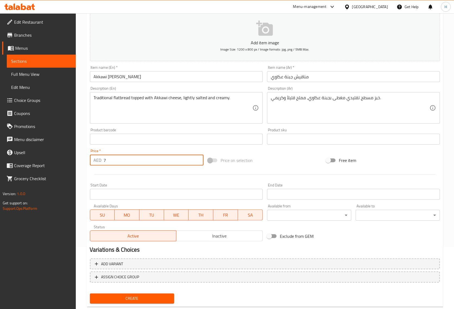
scroll to position [74, 0]
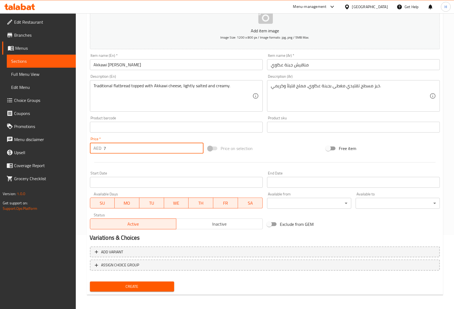
type input "7"
click at [133, 287] on span "Create" at bounding box center [131, 286] width 75 height 7
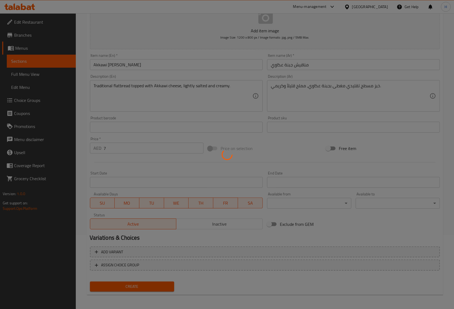
type input "0"
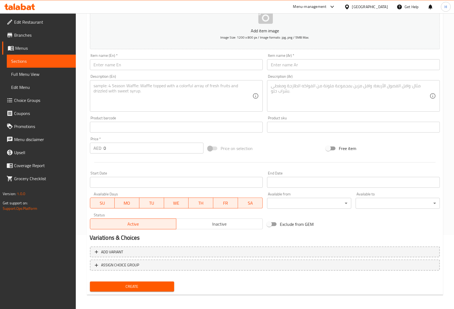
click at [298, 149] on div "Price on selection" at bounding box center [265, 148] width 118 height 15
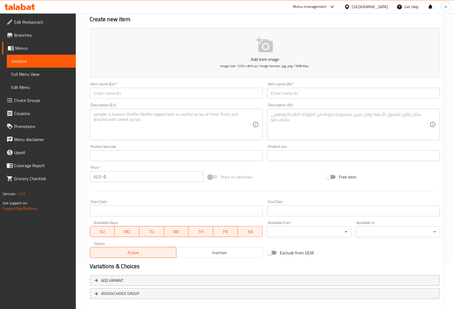
scroll to position [0, 0]
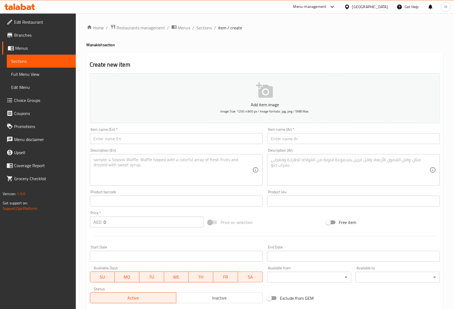
drag, startPoint x: 208, startPoint y: 30, endPoint x: 1, endPoint y: 85, distance: 213.7
click at [208, 30] on span "Sections" at bounding box center [204, 27] width 15 height 7
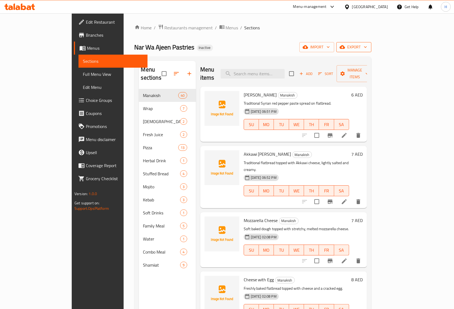
click at [367, 49] on span "export" at bounding box center [354, 47] width 26 height 7
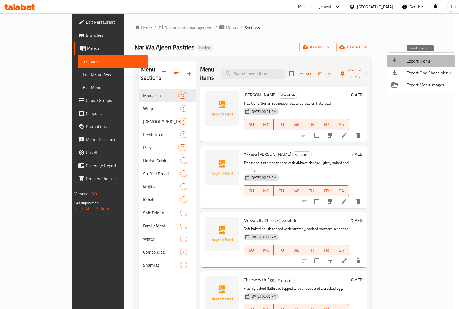
click at [414, 62] on span "Export Menu" at bounding box center [428, 61] width 44 height 7
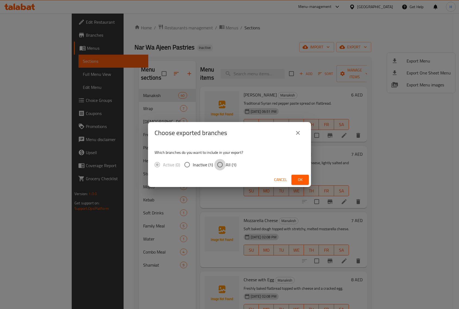
click at [222, 164] on input "All (1)" at bounding box center [219, 164] width 11 height 11
radio input "true"
click at [304, 182] on span "Ok" at bounding box center [300, 179] width 9 height 7
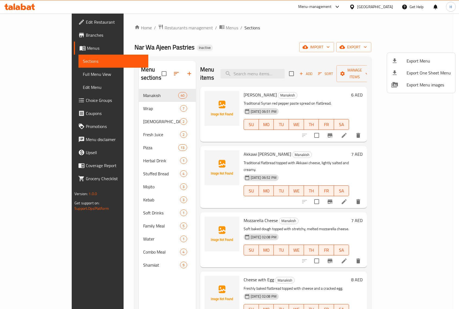
click at [21, 50] on div at bounding box center [229, 154] width 459 height 309
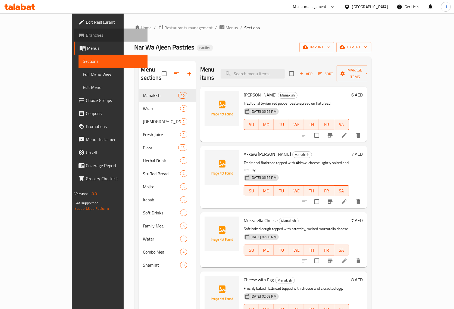
click at [86, 34] on span "Branches" at bounding box center [114, 35] width 57 height 7
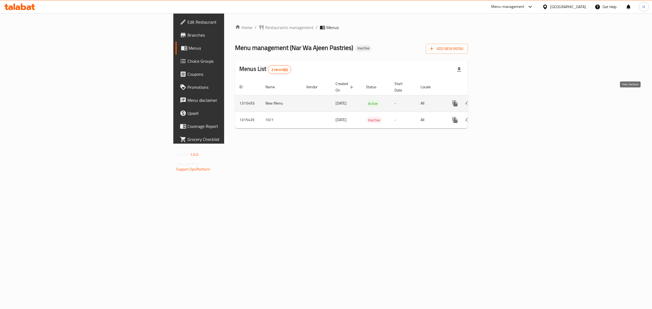
click at [497, 100] on icon "enhanced table" at bounding box center [494, 103] width 7 height 7
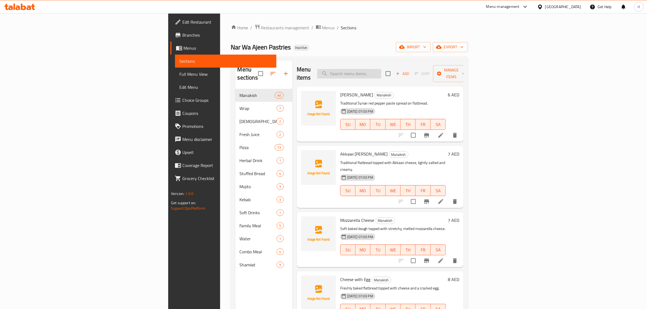
click at [381, 69] on input "search" at bounding box center [349, 74] width 64 height 10
paste input "Safiha with Vegetables"
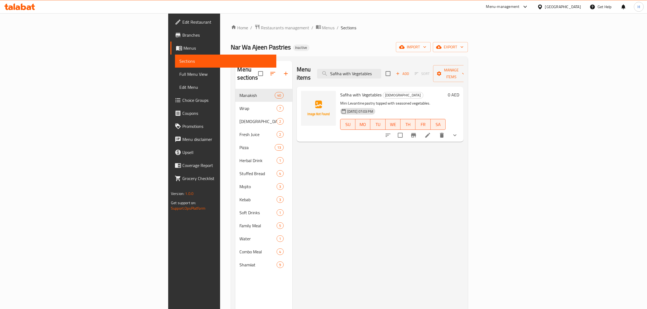
type input "Safiha with Vegetables"
click at [431, 132] on icon at bounding box center [427, 135] width 7 height 7
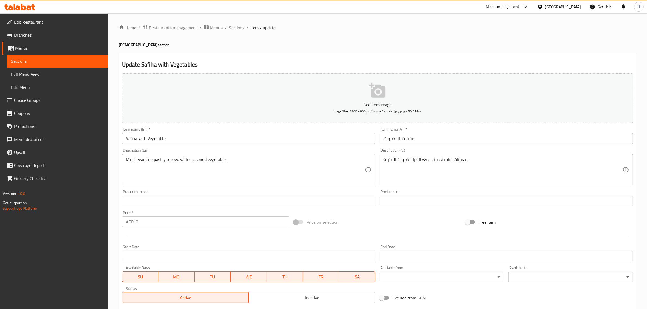
click at [26, 72] on span "Full Menu View" at bounding box center [57, 74] width 93 height 7
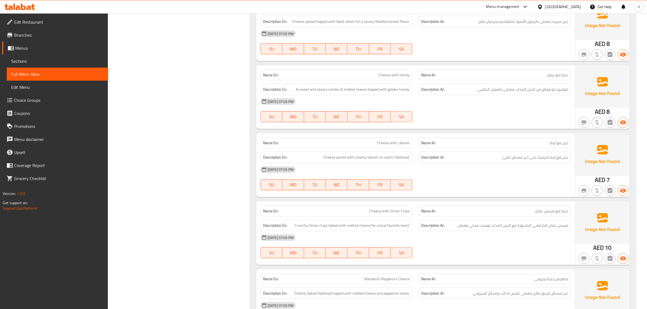
scroll to position [475, 0]
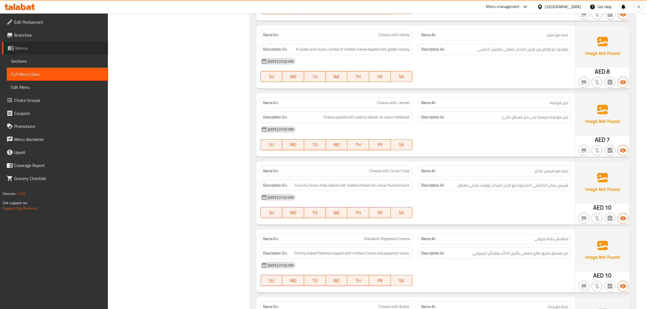
click at [54, 50] on span "Menus" at bounding box center [59, 48] width 89 height 7
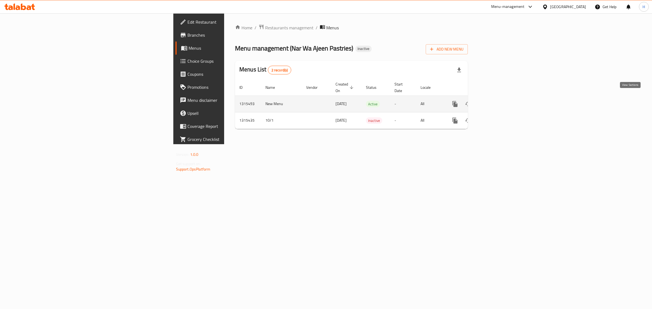
click at [496, 102] on icon "enhanced table" at bounding box center [493, 104] width 5 height 5
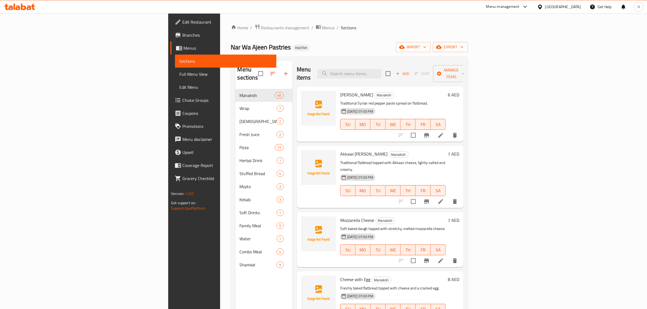
click at [179, 74] on span "Full Menu View" at bounding box center [225, 74] width 93 height 7
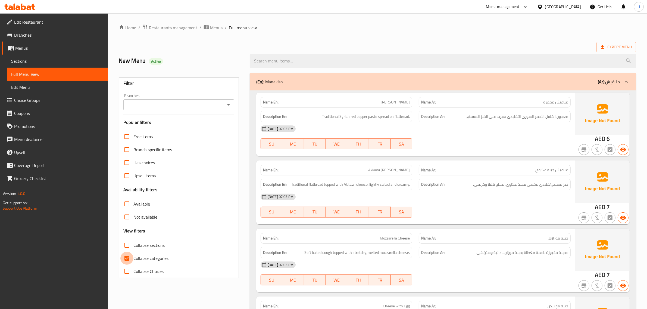
drag, startPoint x: 128, startPoint y: 259, endPoint x: 508, endPoint y: 79, distance: 420.3
click at [128, 259] on input "Collapse categories" at bounding box center [126, 258] width 13 height 13
checkbox input "false"
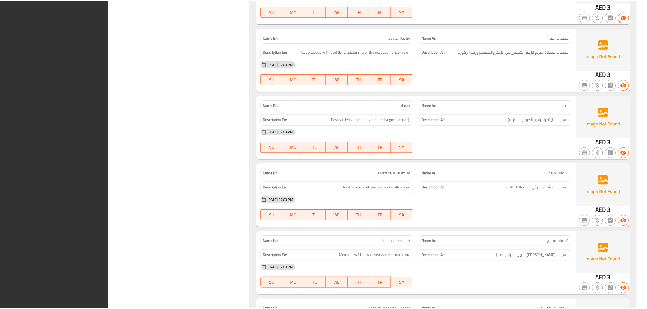
scroll to position [8297, 0]
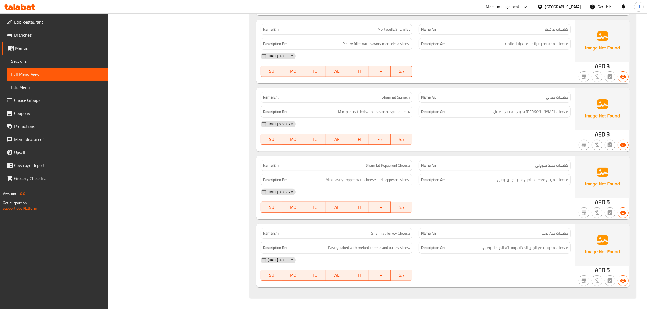
click at [24, 7] on icon at bounding box center [19, 7] width 31 height 7
